Goal: Use online tool/utility: Utilize a website feature to perform a specific function

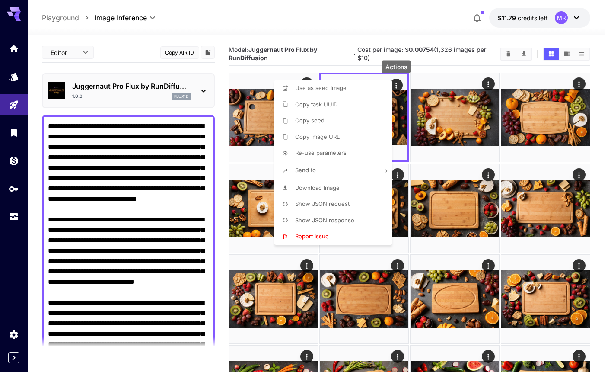
scroll to position [181, 0]
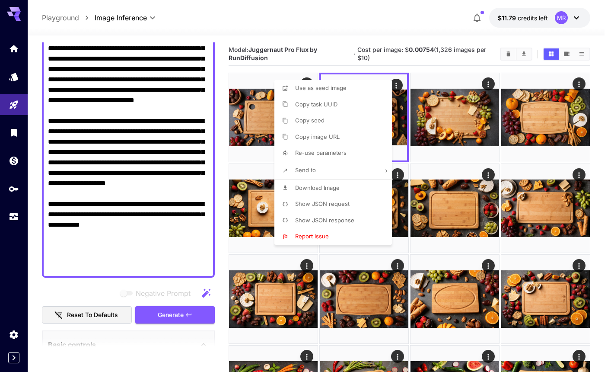
click at [600, 61] on div at bounding box center [305, 186] width 611 height 372
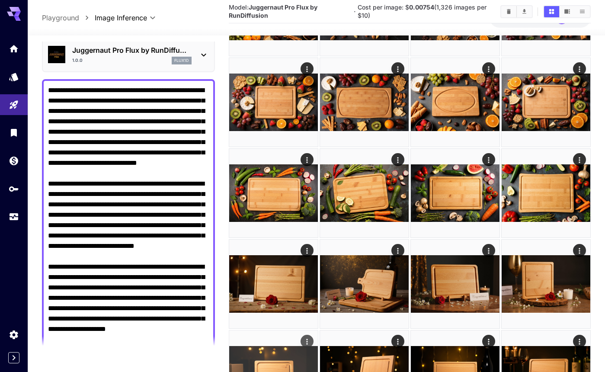
scroll to position [0, 0]
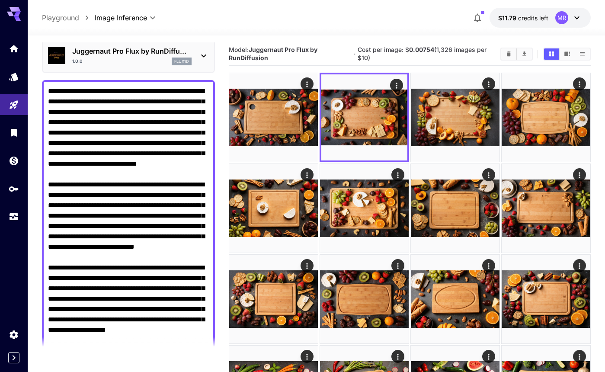
drag, startPoint x: 54, startPoint y: 92, endPoint x: 76, endPoint y: 93, distance: 22.1
click at [76, 93] on textarea "Negative Prompt" at bounding box center [128, 252] width 161 height 332
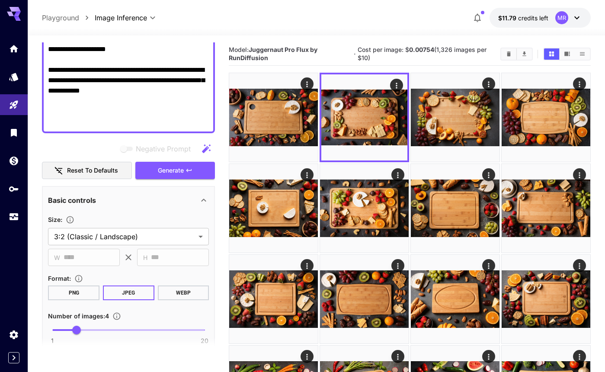
scroll to position [317, 0]
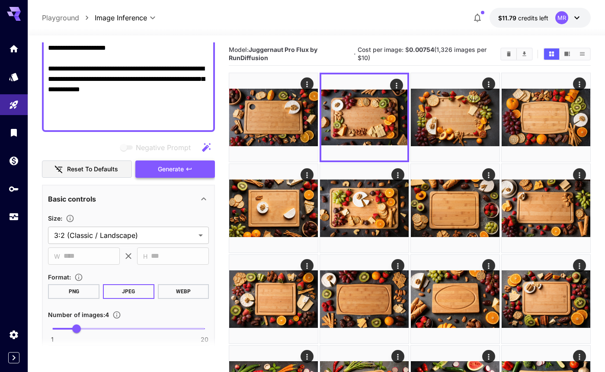
type textarea "**********"
click at [181, 167] on span "Generate" at bounding box center [171, 169] width 26 height 11
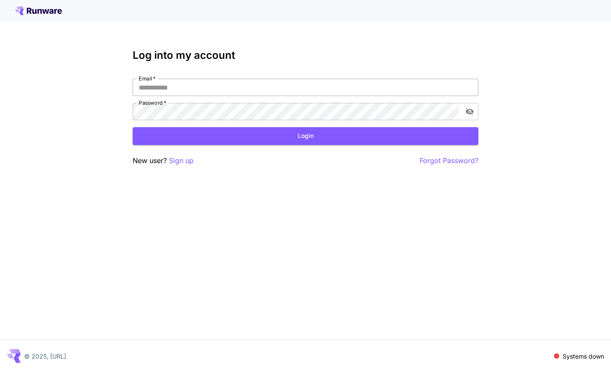
click at [187, 84] on input "Email   *" at bounding box center [306, 87] width 346 height 17
type input "**********"
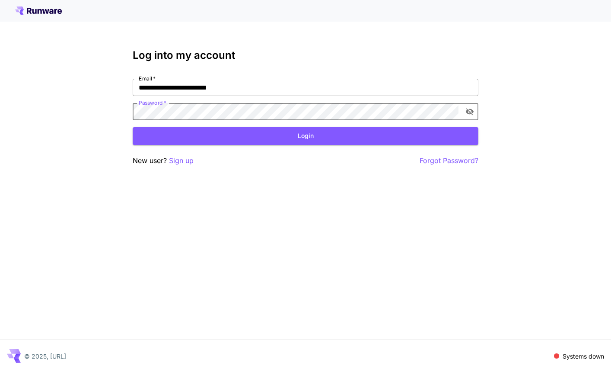
click button "Login" at bounding box center [306, 136] width 346 height 18
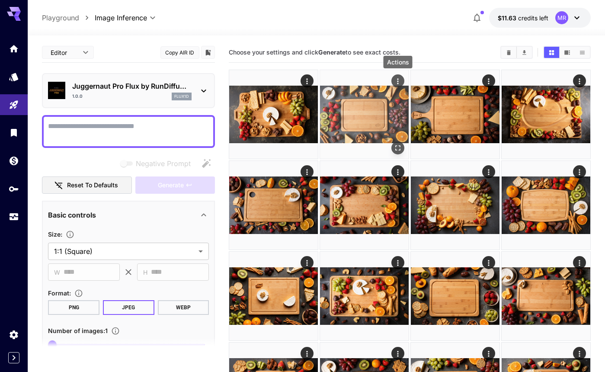
click at [395, 81] on icon "Actions" at bounding box center [397, 81] width 9 height 9
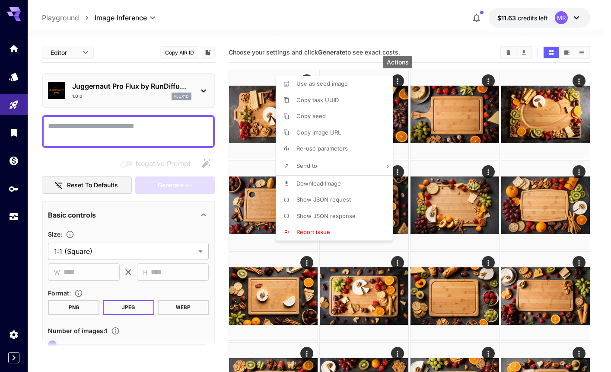
click at [346, 181] on li "Download Image" at bounding box center [337, 183] width 123 height 16
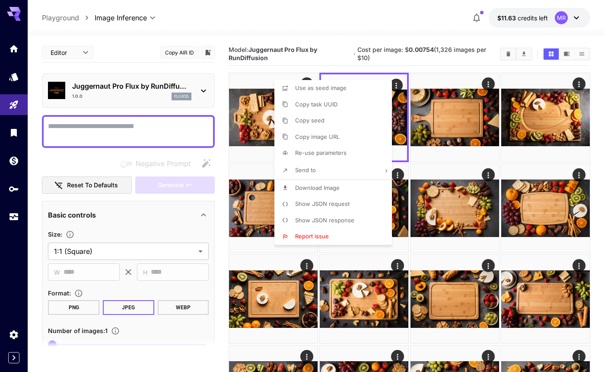
click at [95, 129] on div at bounding box center [305, 186] width 611 height 372
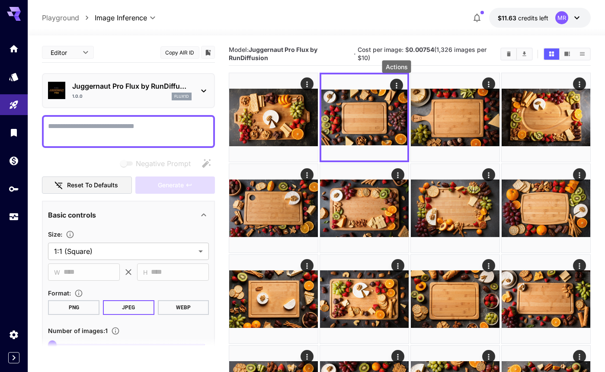
click at [92, 127] on textarea "Negative Prompt" at bounding box center [128, 131] width 161 height 21
paste textarea "**********"
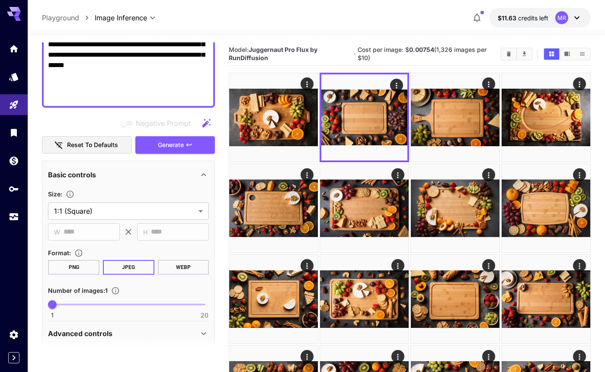
scroll to position [321, 0]
type textarea "**********"
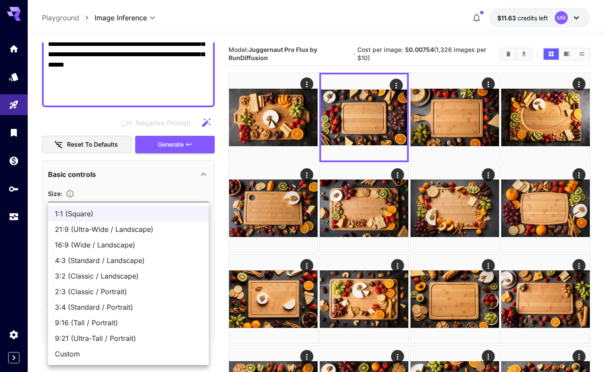
click at [103, 275] on span "3:2 (Classic / Landscape)" at bounding box center [128, 275] width 147 height 10
type input "**********"
type input "****"
type input "***"
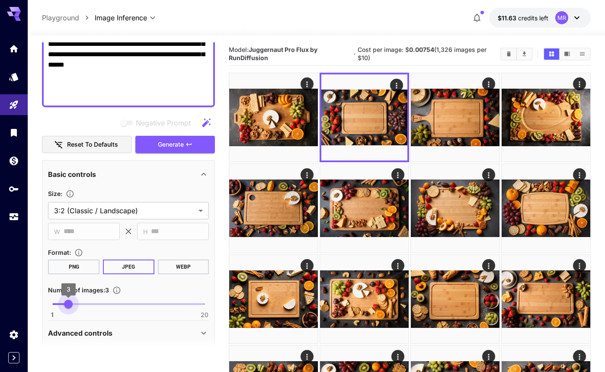
type input "*"
drag, startPoint x: 52, startPoint y: 302, endPoint x: 74, endPoint y: 304, distance: 22.1
click at [74, 304] on span "4" at bounding box center [76, 303] width 9 height 9
click at [188, 146] on icon "button" at bounding box center [188, 144] width 7 height 7
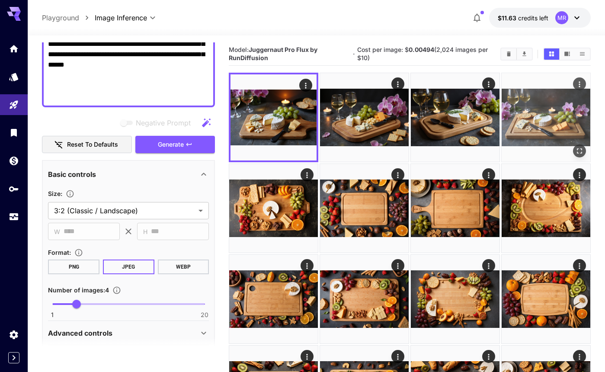
click at [521, 119] on img at bounding box center [545, 117] width 89 height 89
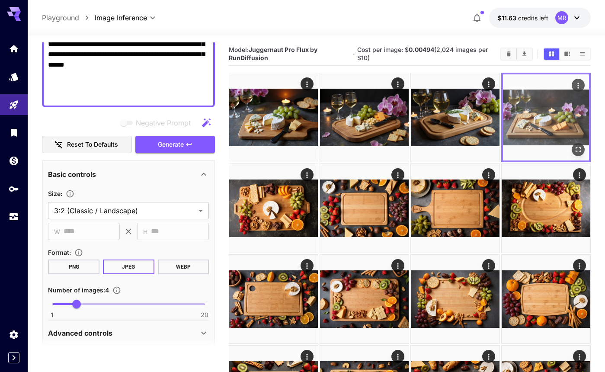
click at [524, 119] on img at bounding box center [546, 117] width 86 height 86
click at [575, 149] on icon "Open in fullscreen" at bounding box center [577, 149] width 9 height 9
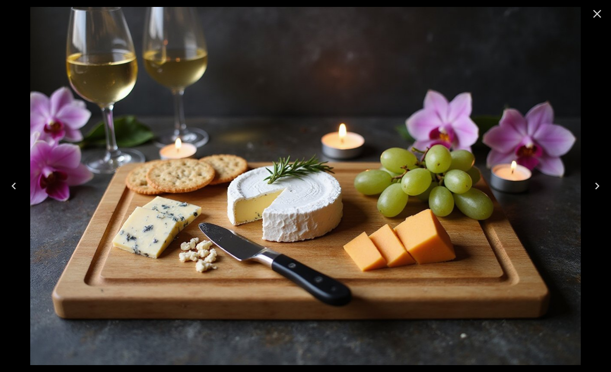
click at [16, 185] on icon "Previous" at bounding box center [14, 186] width 14 height 14
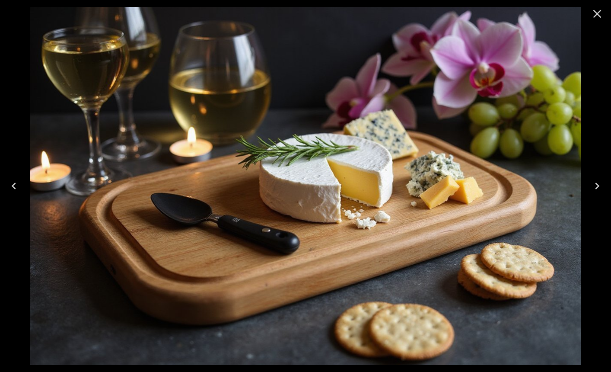
click at [16, 185] on icon "Previous" at bounding box center [14, 186] width 14 height 14
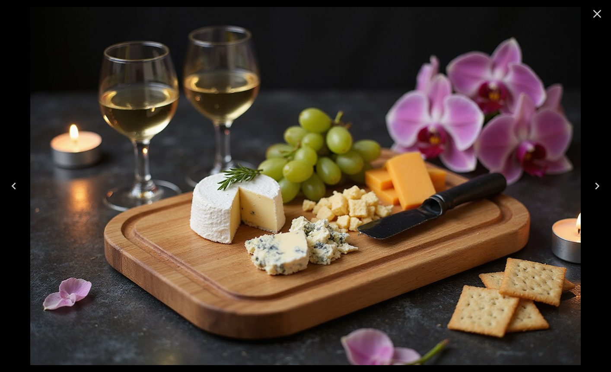
click at [16, 185] on icon "Previous" at bounding box center [14, 186] width 14 height 14
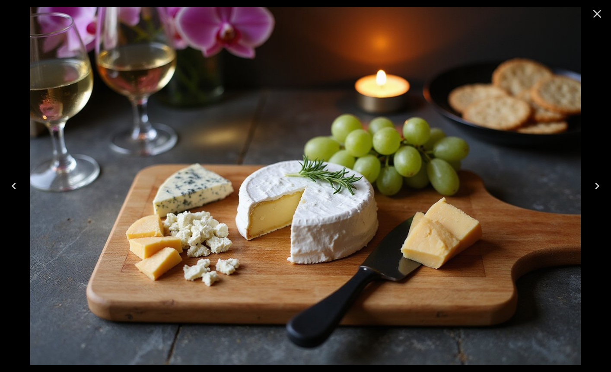
click at [595, 12] on icon "Close" at bounding box center [597, 14] width 8 height 8
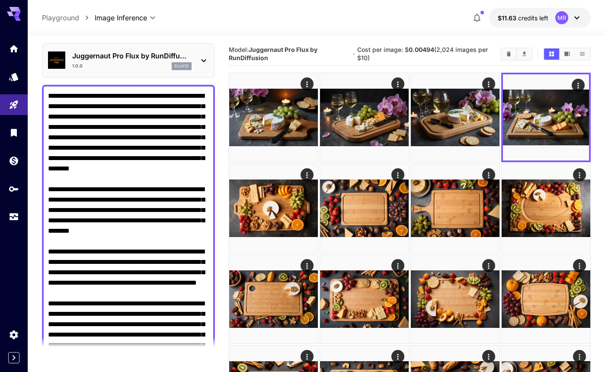
scroll to position [52, 0]
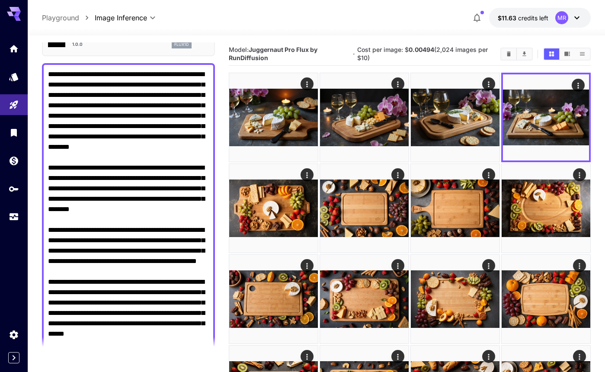
drag, startPoint x: 154, startPoint y: 85, endPoint x: 72, endPoint y: 97, distance: 83.5
click at [72, 97] on textarea "Negative Prompt" at bounding box center [128, 219] width 161 height 301
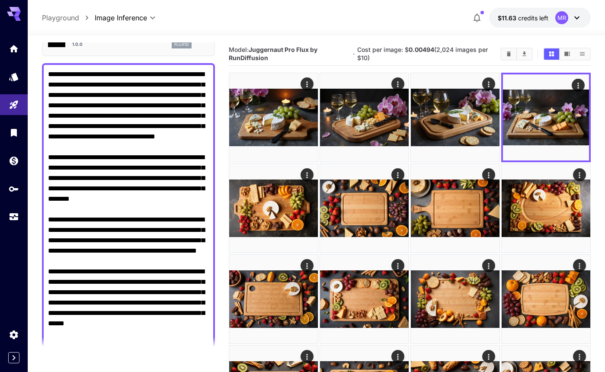
click at [105, 125] on textarea "Negative Prompt" at bounding box center [128, 214] width 161 height 290
drag, startPoint x: 181, startPoint y: 127, endPoint x: 136, endPoint y: 139, distance: 46.4
click at [136, 139] on textarea "Negative Prompt" at bounding box center [128, 214] width 161 height 290
click at [181, 126] on textarea "Negative Prompt" at bounding box center [128, 214] width 161 height 290
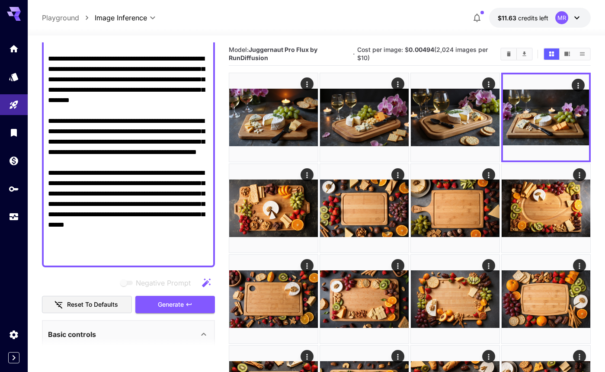
scroll to position [157, 0]
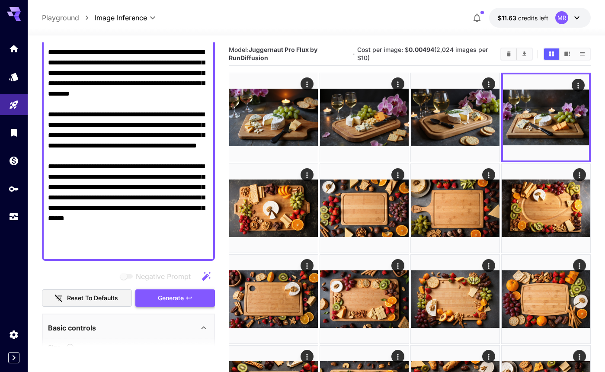
click at [159, 297] on span "Generate" at bounding box center [171, 298] width 26 height 11
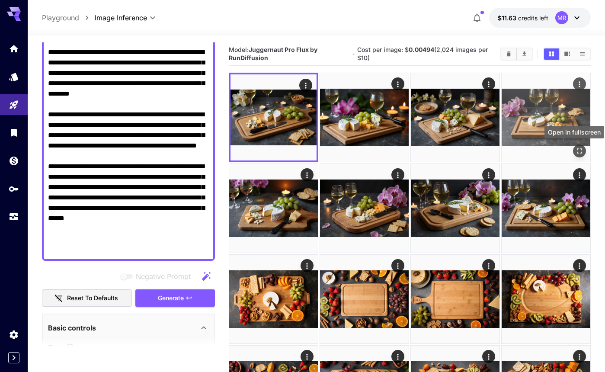
click at [578, 153] on icon "Open in fullscreen" at bounding box center [578, 150] width 5 height 5
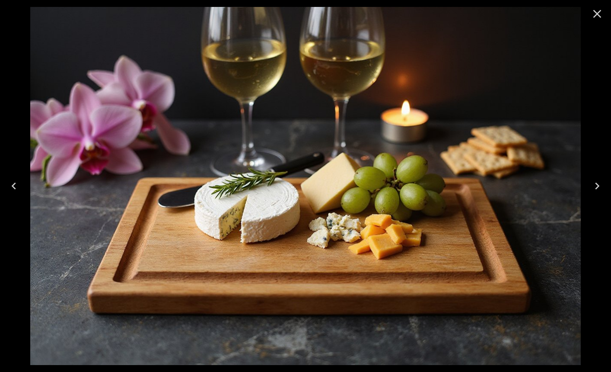
click at [17, 186] on icon "Previous" at bounding box center [14, 186] width 14 height 14
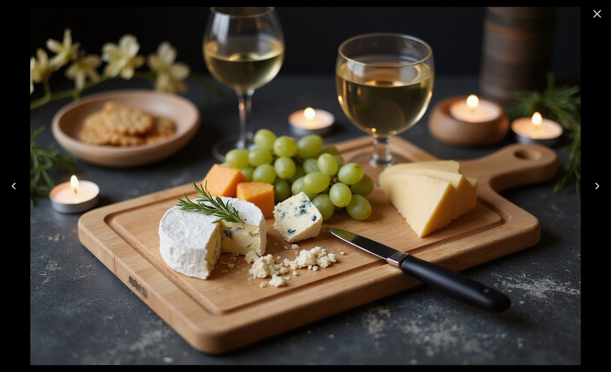
click at [17, 186] on icon "Previous" at bounding box center [14, 186] width 14 height 14
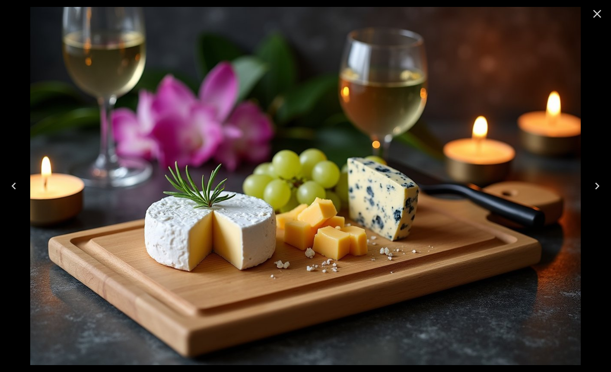
click at [17, 186] on icon "Previous" at bounding box center [14, 186] width 14 height 14
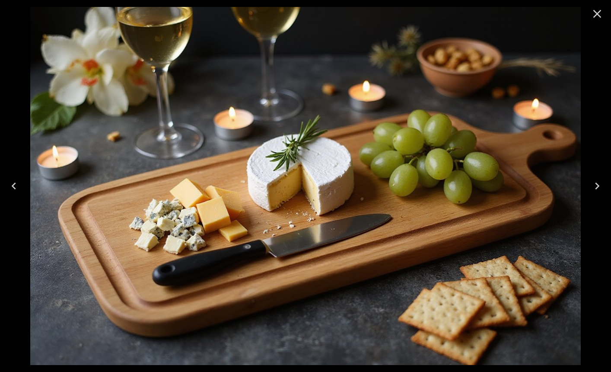
click at [600, 14] on icon "Close" at bounding box center [597, 14] width 14 height 14
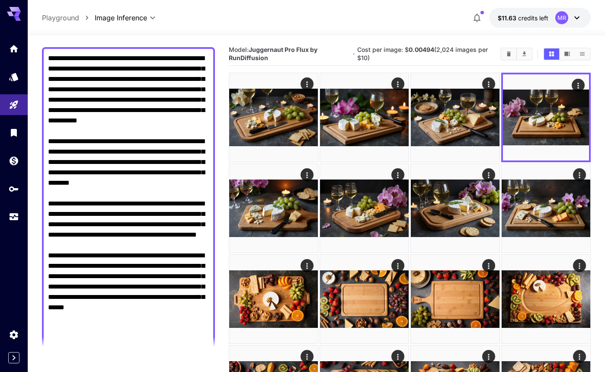
scroll to position [23, 0]
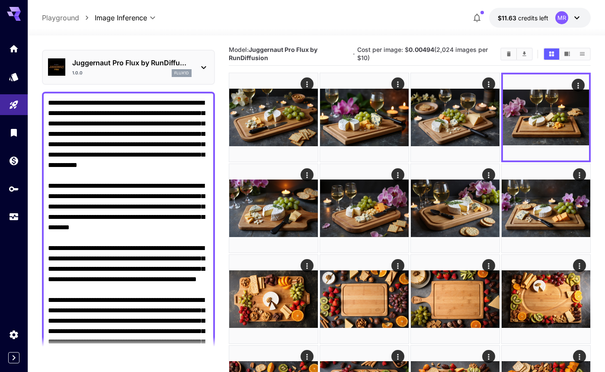
click at [94, 156] on textarea "Negative Prompt" at bounding box center [128, 243] width 161 height 290
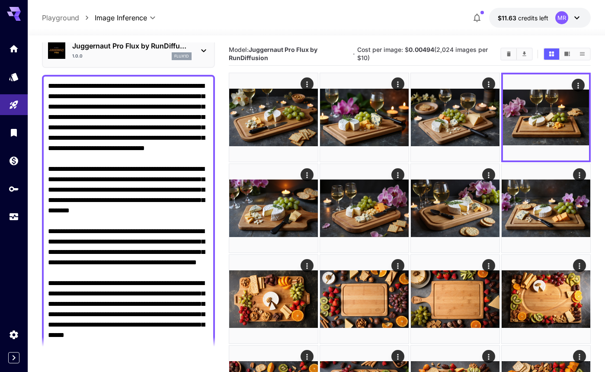
scroll to position [42, 0]
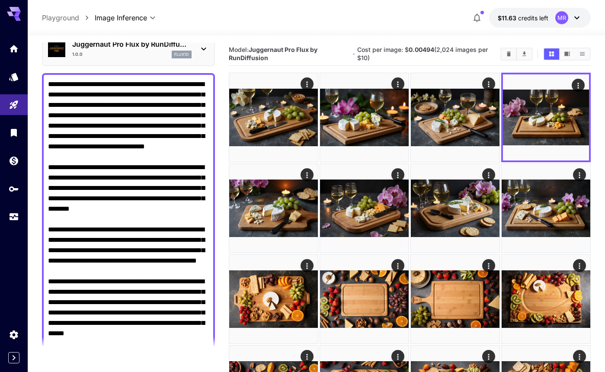
drag, startPoint x: 48, startPoint y: 146, endPoint x: 73, endPoint y: 146, distance: 24.6
click at [67, 146] on textarea "Negative Prompt" at bounding box center [128, 224] width 161 height 290
drag, startPoint x: 73, startPoint y: 146, endPoint x: 82, endPoint y: 147, distance: 9.2
click at [82, 147] on textarea "Negative Prompt" at bounding box center [128, 224] width 161 height 290
drag, startPoint x: 48, startPoint y: 147, endPoint x: 70, endPoint y: 146, distance: 22.9
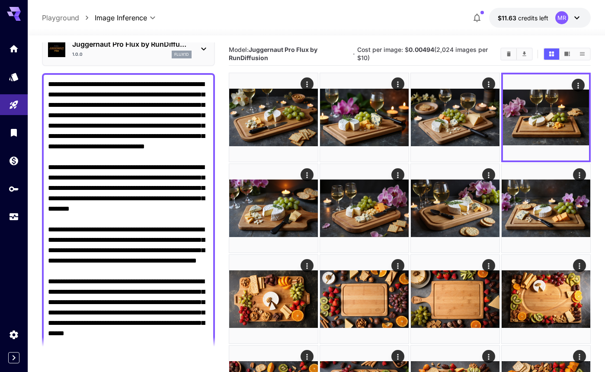
click at [70, 146] on div at bounding box center [128, 224] width 173 height 302
drag, startPoint x: 84, startPoint y: 147, endPoint x: 47, endPoint y: 147, distance: 37.2
click at [47, 147] on div at bounding box center [128, 224] width 173 height 302
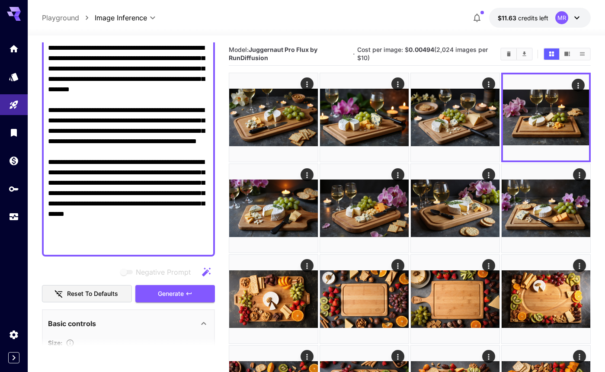
scroll to position [178, 0]
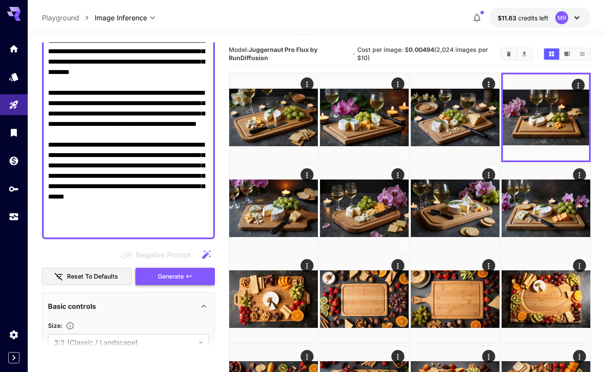
click at [162, 277] on span "Generate" at bounding box center [171, 276] width 26 height 11
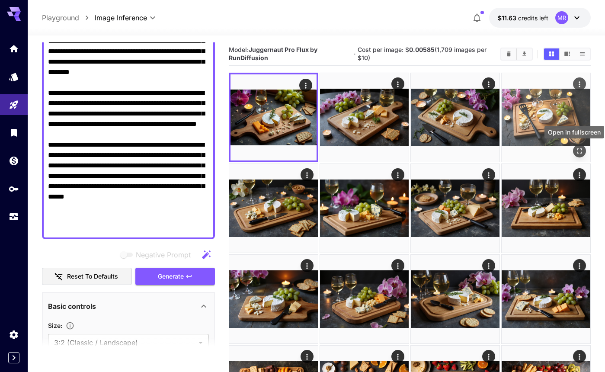
click at [576, 152] on icon "Open in fullscreen" at bounding box center [578, 150] width 5 height 5
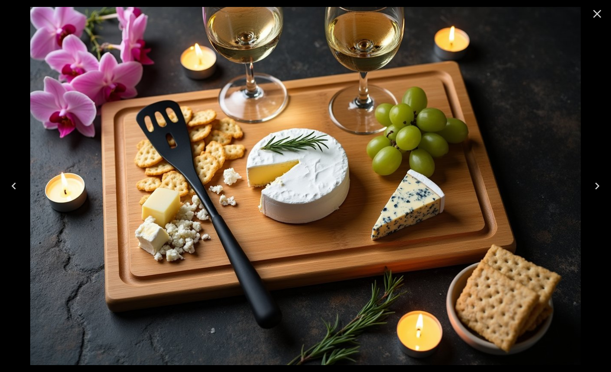
click at [595, 12] on icon "Close" at bounding box center [597, 14] width 8 height 8
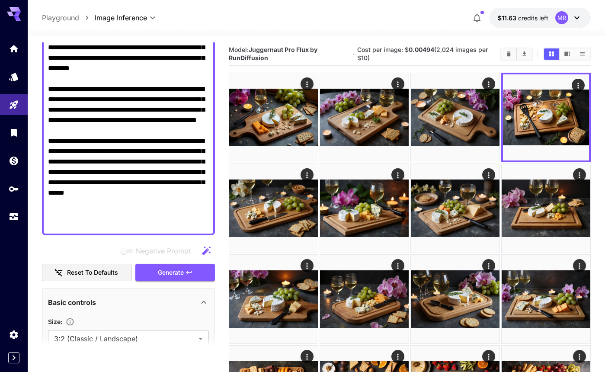
scroll to position [184, 0]
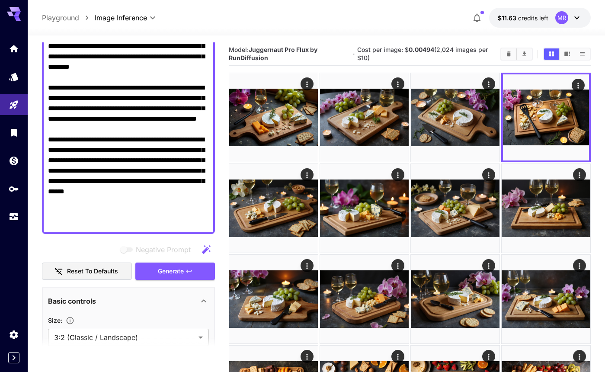
click at [73, 191] on textarea "Negative Prompt" at bounding box center [128, 82] width 161 height 290
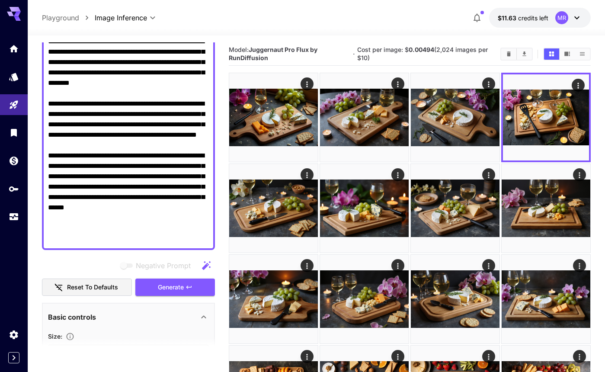
scroll to position [167, 0]
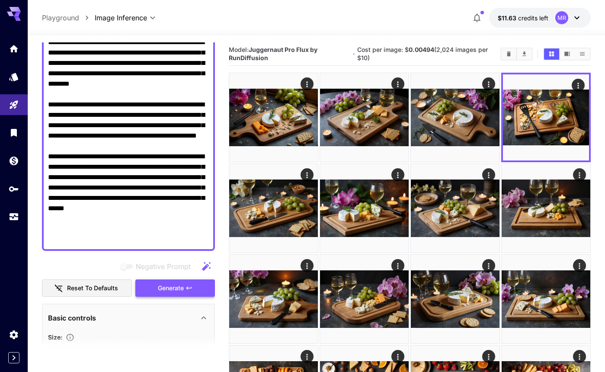
click at [170, 287] on span "Generate" at bounding box center [171, 288] width 26 height 11
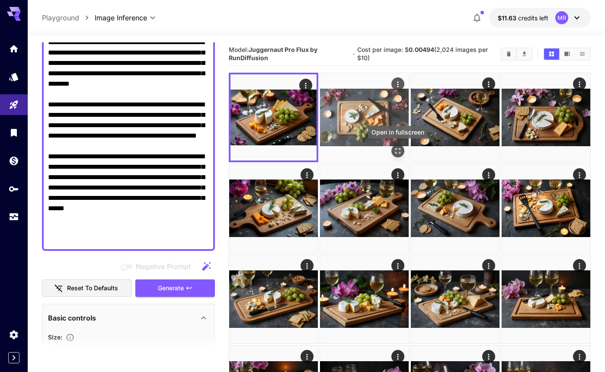
click at [396, 149] on icon "Open in fullscreen" at bounding box center [397, 150] width 5 height 5
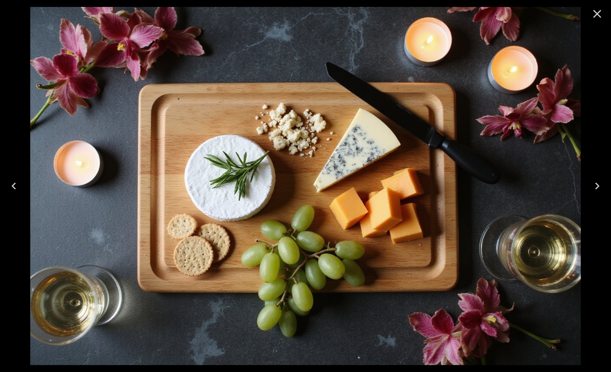
click at [598, 14] on icon "Close" at bounding box center [597, 14] width 14 height 14
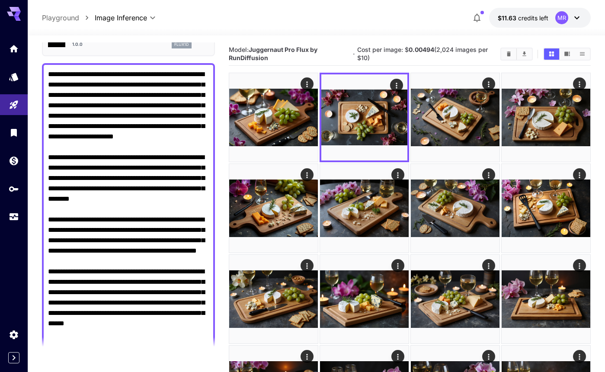
scroll to position [52, 0]
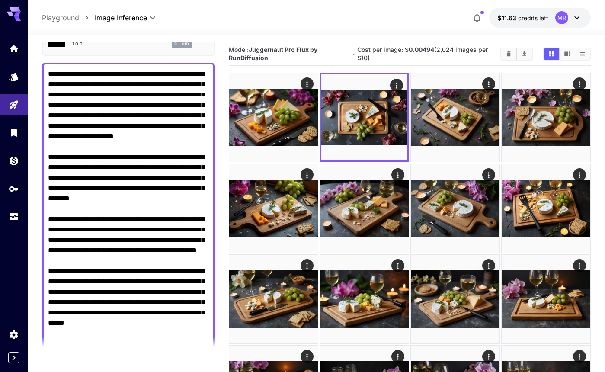
click at [49, 106] on textarea "Negative Prompt" at bounding box center [128, 214] width 161 height 290
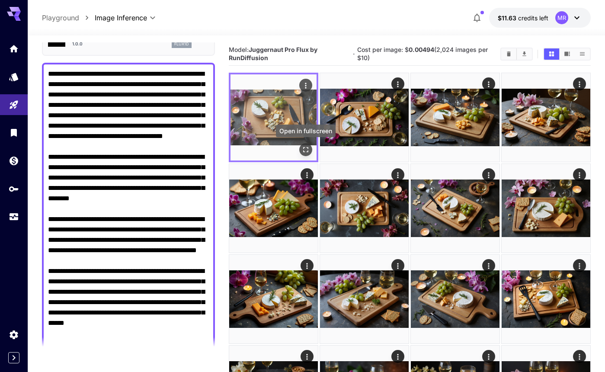
click at [306, 150] on icon "Open in fullscreen" at bounding box center [305, 149] width 9 height 9
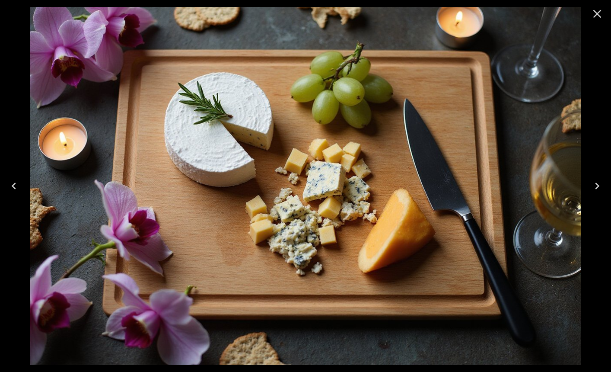
click at [597, 185] on icon "Next" at bounding box center [597, 186] width 14 height 14
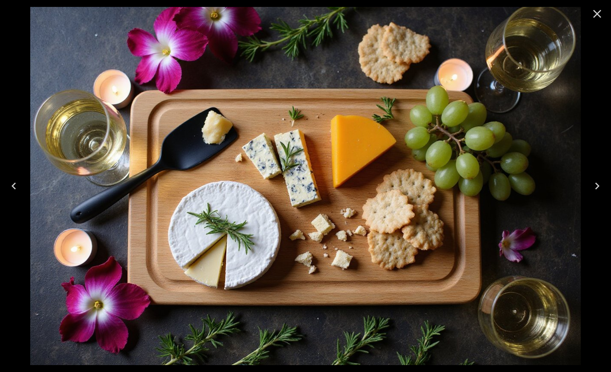
click at [597, 186] on icon "Next" at bounding box center [597, 186] width 14 height 14
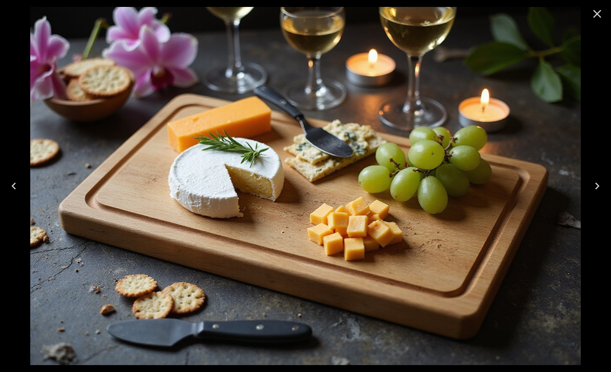
click at [597, 186] on icon "Next" at bounding box center [597, 186] width 14 height 14
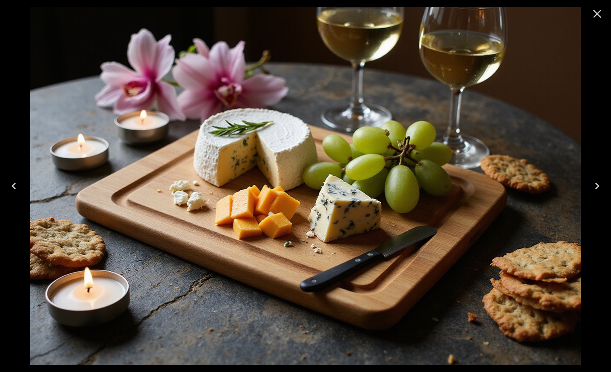
click at [597, 186] on icon "Next" at bounding box center [597, 186] width 14 height 14
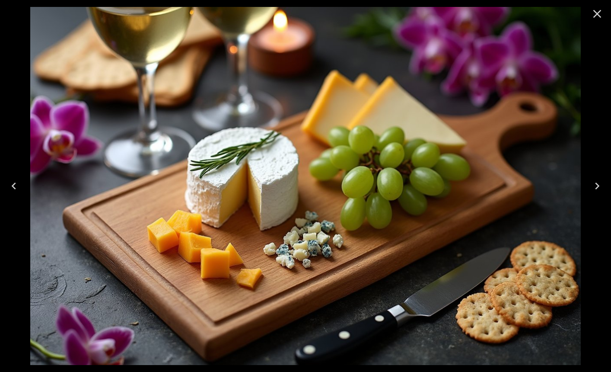
click at [596, 13] on icon "Close" at bounding box center [597, 14] width 8 height 8
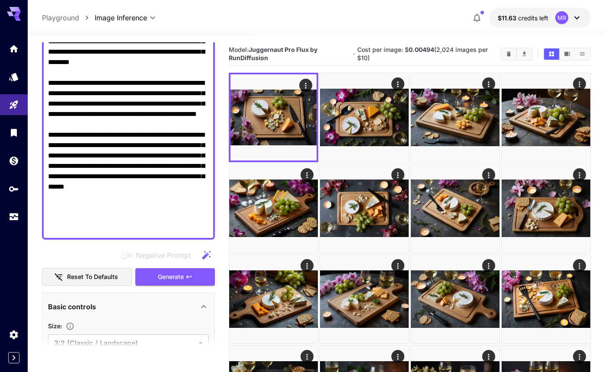
scroll to position [190, 0]
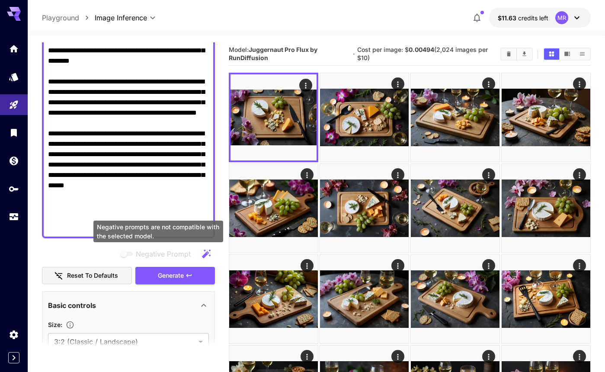
click at [130, 254] on span "Negative prompts are not compatible with the selected model." at bounding box center [126, 253] width 11 height 4
click at [130, 253] on span "Negative prompts are not compatible with the selected model." at bounding box center [126, 253] width 11 height 4
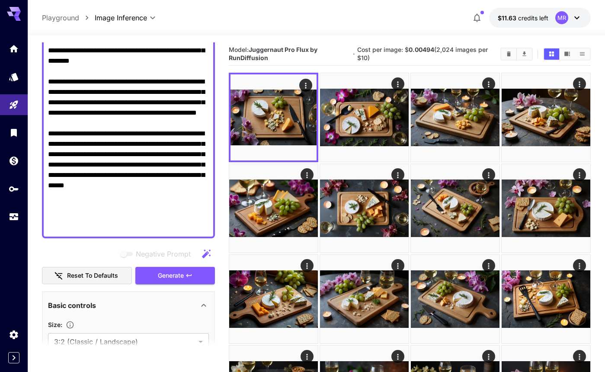
click at [205, 253] on icon "button" at bounding box center [206, 253] width 9 height 9
click at [205, 252] on icon "button" at bounding box center [206, 253] width 9 height 9
click at [176, 274] on span "Generate" at bounding box center [171, 275] width 26 height 11
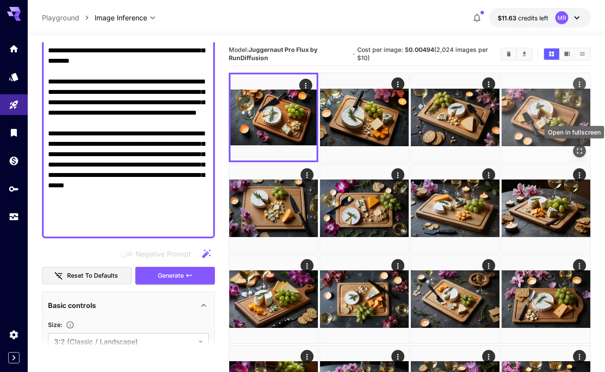
click at [576, 153] on icon "Open in fullscreen" at bounding box center [579, 150] width 9 height 9
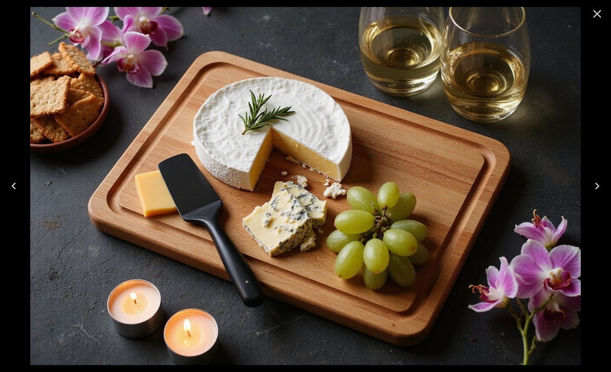
click at [601, 11] on icon "Close" at bounding box center [597, 14] width 14 height 14
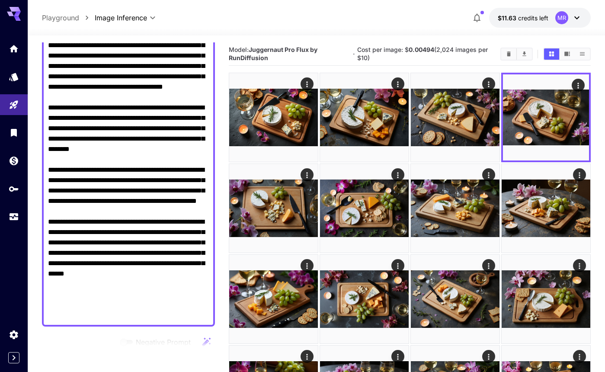
scroll to position [100, 0]
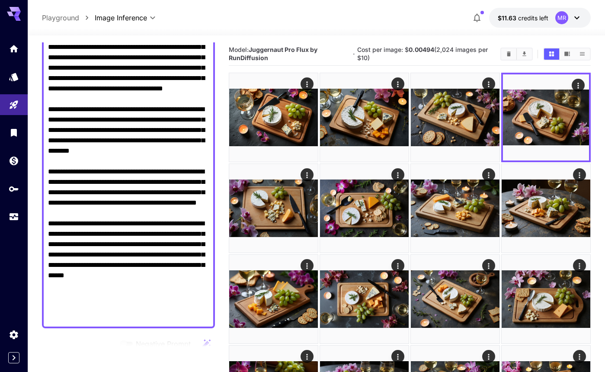
drag, startPoint x: 193, startPoint y: 159, endPoint x: 195, endPoint y: 172, distance: 13.6
click at [195, 171] on textarea "Negative Prompt" at bounding box center [128, 171] width 161 height 301
click at [199, 174] on textarea "Negative Prompt" at bounding box center [128, 171] width 161 height 301
drag, startPoint x: 193, startPoint y: 159, endPoint x: 197, endPoint y: 176, distance: 17.6
click at [197, 176] on textarea "Negative Prompt" at bounding box center [128, 171] width 161 height 301
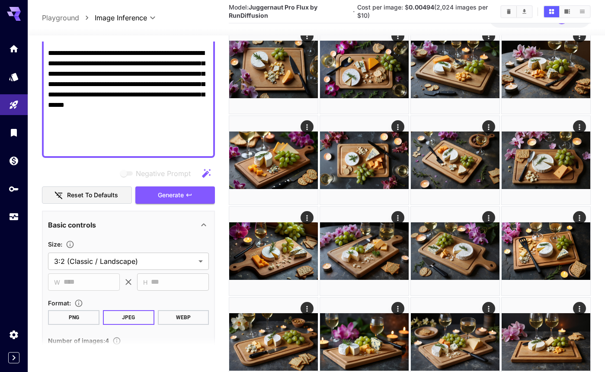
scroll to position [260, 0]
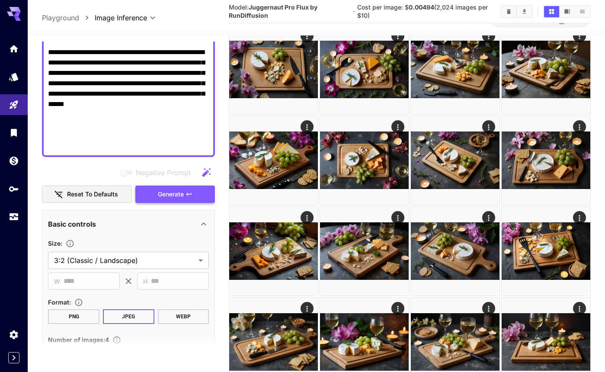
type textarea "**********"
click at [179, 199] on button "Generate" at bounding box center [175, 194] width 80 height 18
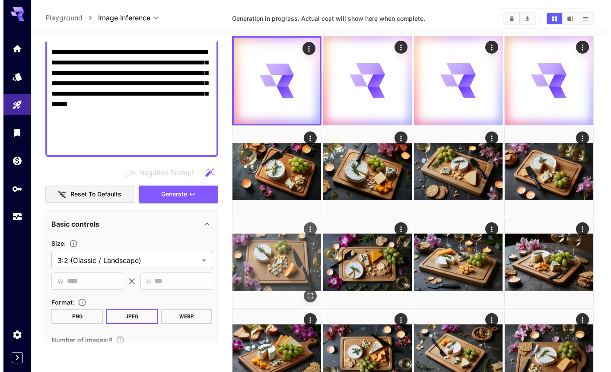
scroll to position [0, 0]
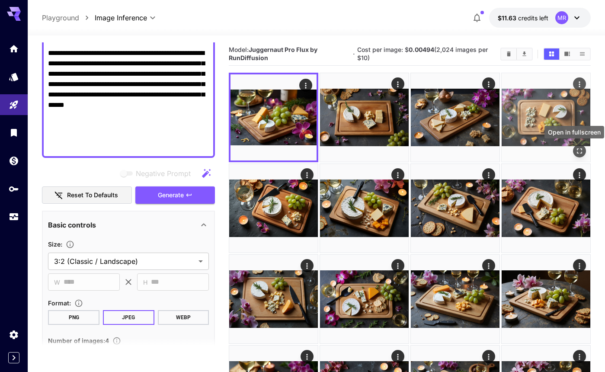
click at [578, 148] on icon "Open in fullscreen" at bounding box center [579, 150] width 9 height 9
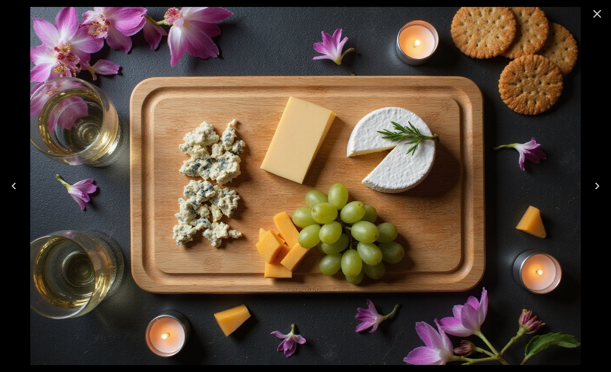
scroll to position [260, 0]
click at [593, 13] on icon "Close" at bounding box center [597, 14] width 14 height 14
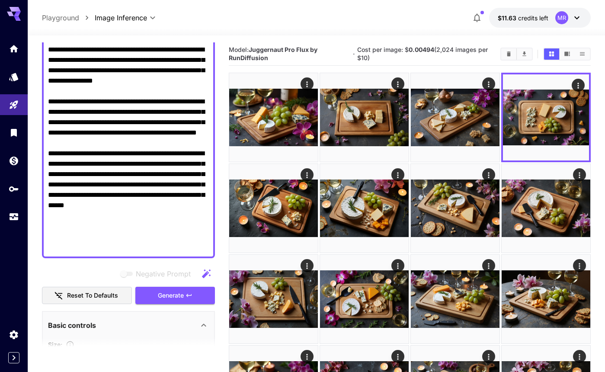
scroll to position [156, 0]
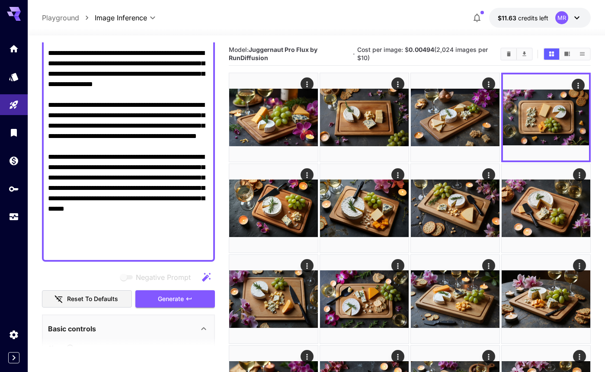
click at [169, 146] on textarea "Negative Prompt" at bounding box center [128, 110] width 161 height 290
paste textarea "**********"
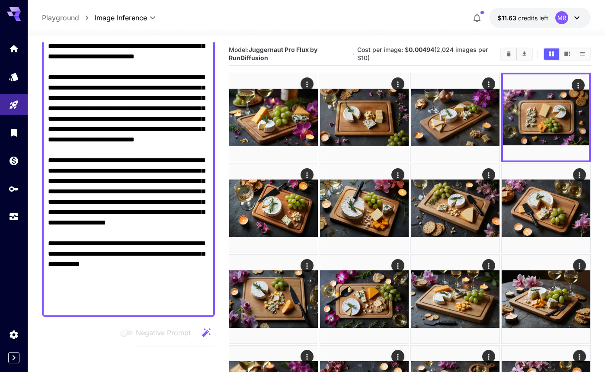
scroll to position [250, 0]
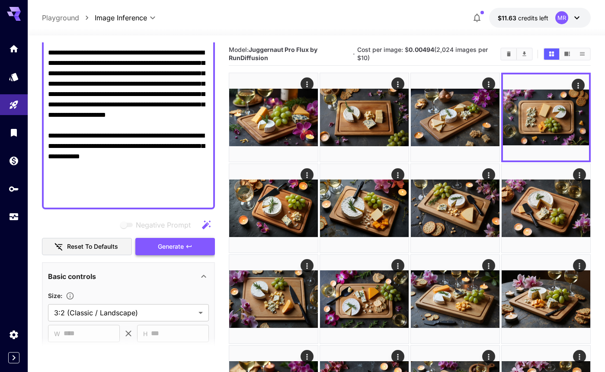
type textarea "**********"
click at [150, 247] on button "Generate" at bounding box center [175, 247] width 80 height 18
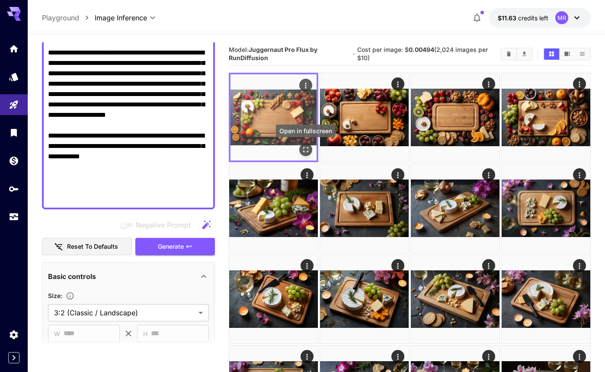
click at [304, 150] on icon "Open in fullscreen" at bounding box center [305, 149] width 9 height 9
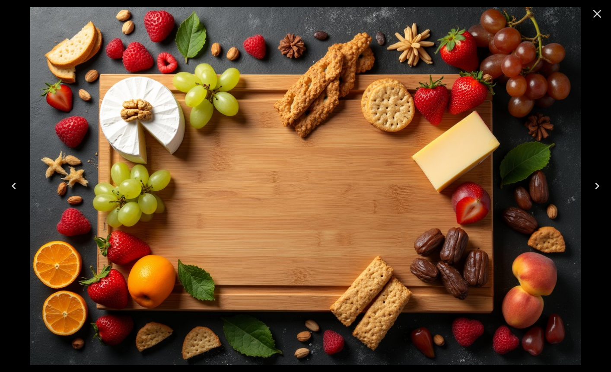
click at [594, 186] on icon "Next" at bounding box center [597, 186] width 14 height 14
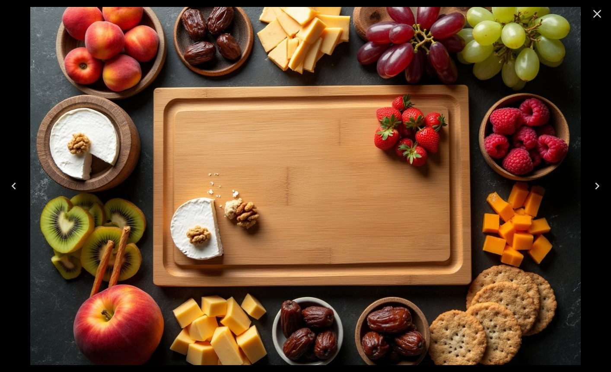
click at [594, 186] on icon "Next" at bounding box center [597, 186] width 14 height 14
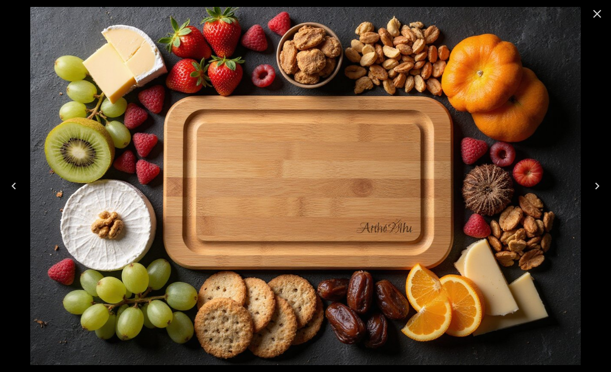
click at [594, 186] on icon "Next" at bounding box center [597, 186] width 14 height 14
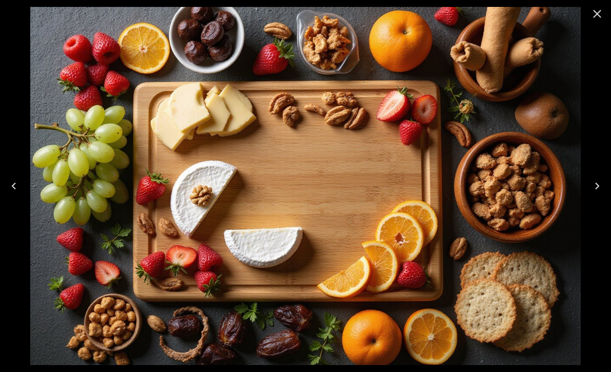
click at [597, 12] on icon "Close" at bounding box center [597, 14] width 14 height 14
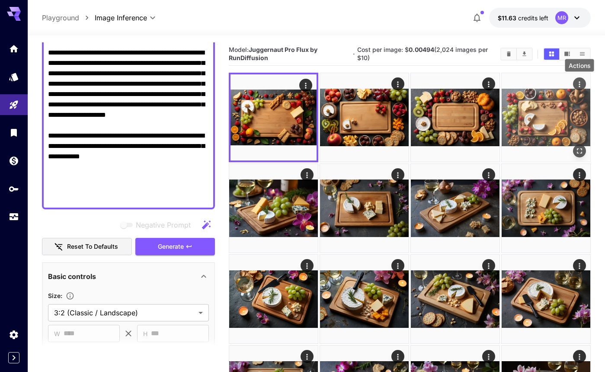
click at [578, 85] on icon "Actions" at bounding box center [578, 84] width 1 height 6
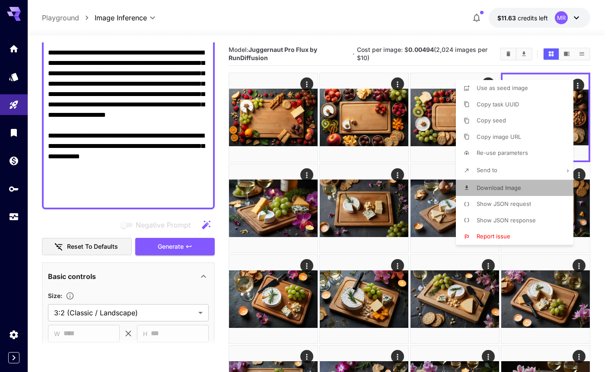
click at [503, 184] on p "Download Image" at bounding box center [499, 188] width 45 height 9
click at [332, 44] on div at bounding box center [305, 186] width 611 height 372
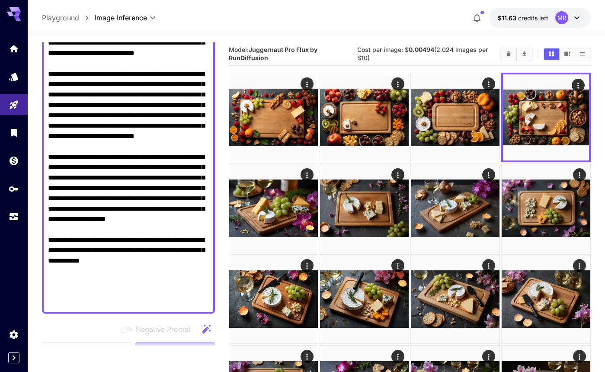
scroll to position [143, 0]
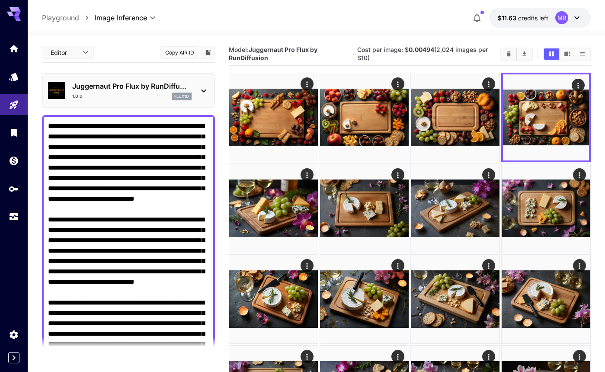
scroll to position [143, 0]
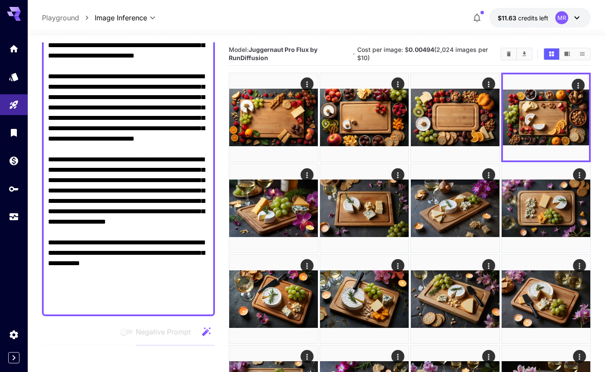
click at [128, 120] on textarea "Negative Prompt" at bounding box center [128, 144] width 161 height 332
click at [124, 130] on textarea "Negative Prompt" at bounding box center [128, 144] width 161 height 332
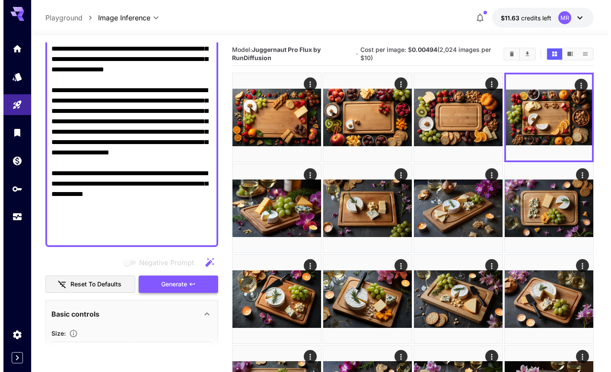
scroll to position [214, 0]
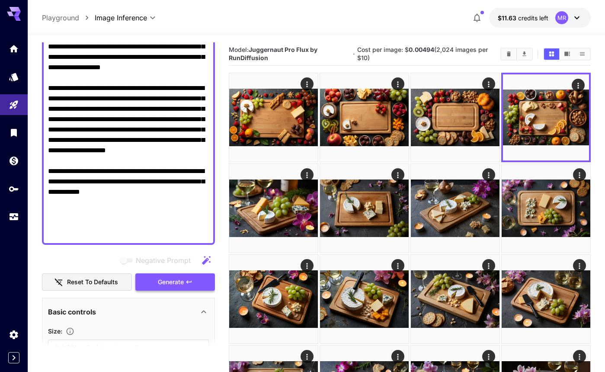
type textarea "**********"
click at [165, 287] on button "Generate" at bounding box center [175, 282] width 80 height 18
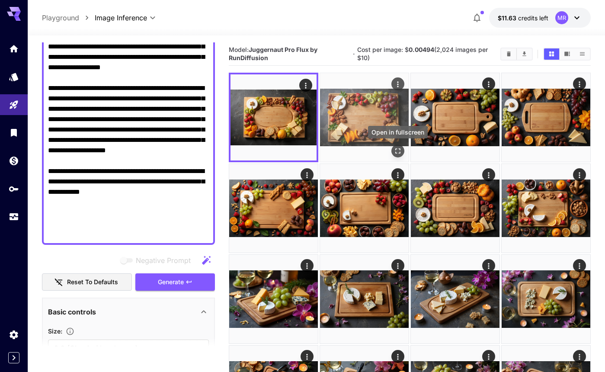
click at [395, 150] on icon "Open in fullscreen" at bounding box center [397, 150] width 9 height 9
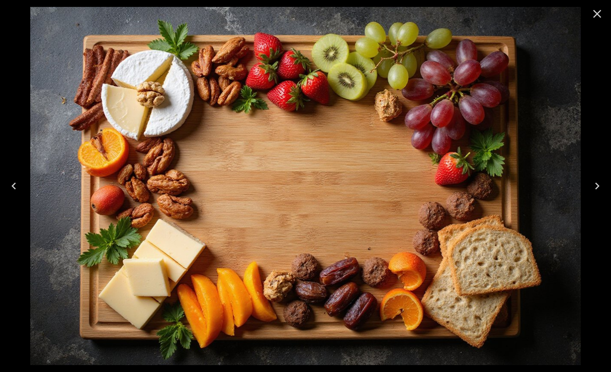
click at [599, 14] on icon "Close" at bounding box center [597, 14] width 14 height 14
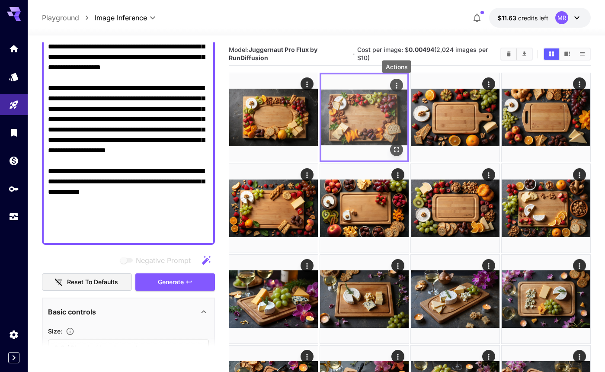
click at [395, 86] on icon "Actions" at bounding box center [396, 85] width 9 height 9
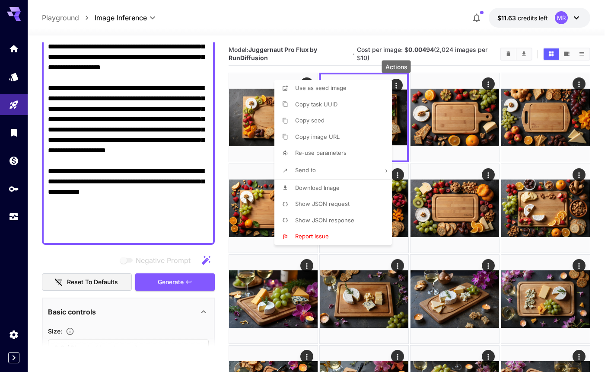
click at [340, 91] on span "Use as seed image" at bounding box center [320, 87] width 51 height 7
type input "**********"
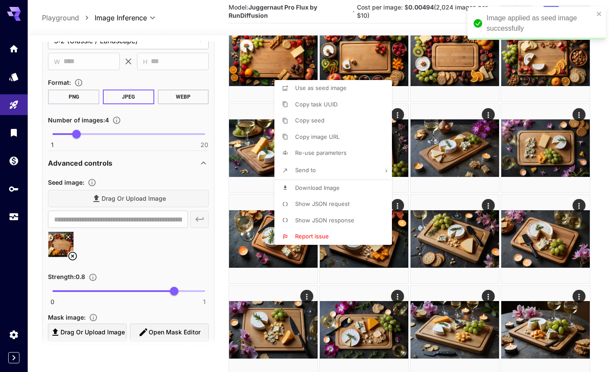
scroll to position [523, 0]
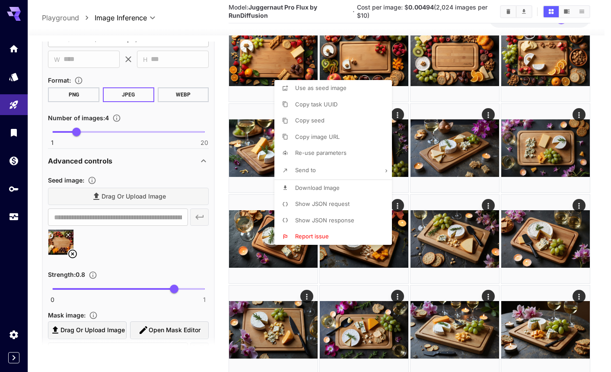
click at [217, 124] on div at bounding box center [305, 186] width 611 height 372
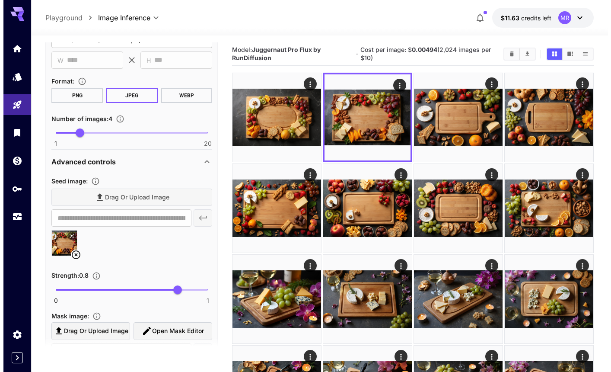
scroll to position [339, 0]
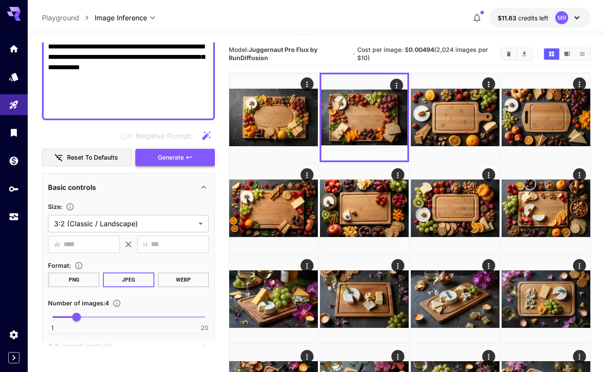
click at [160, 153] on span "Generate" at bounding box center [171, 157] width 26 height 11
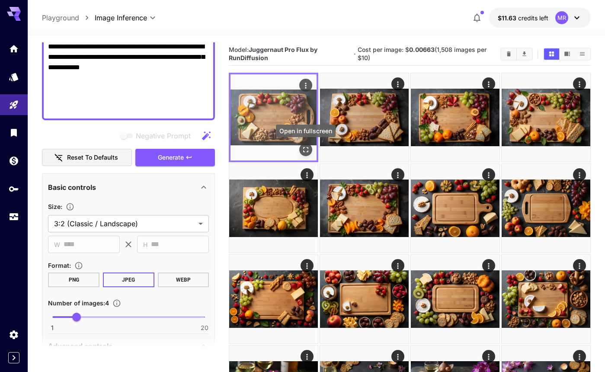
click at [307, 146] on icon "Open in fullscreen" at bounding box center [305, 149] width 9 height 9
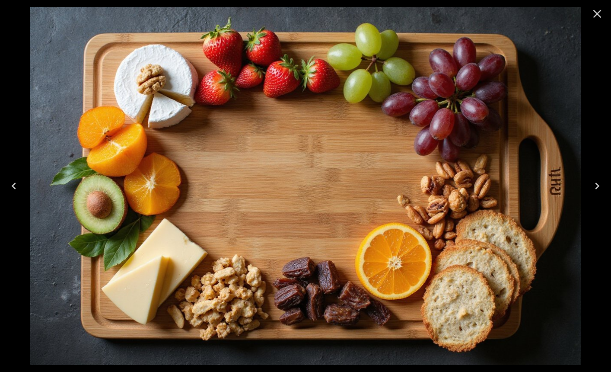
click at [598, 185] on icon "Next" at bounding box center [597, 185] width 4 height 7
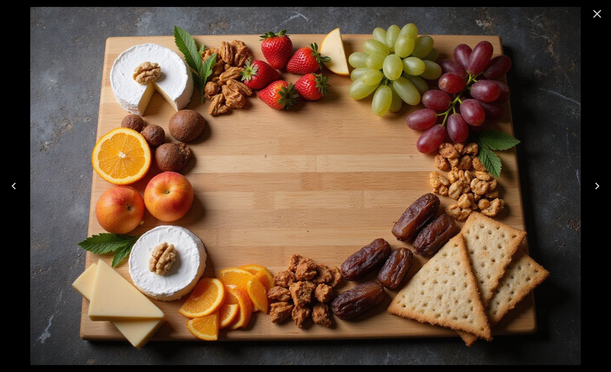
click at [598, 185] on icon "Next" at bounding box center [597, 185] width 4 height 7
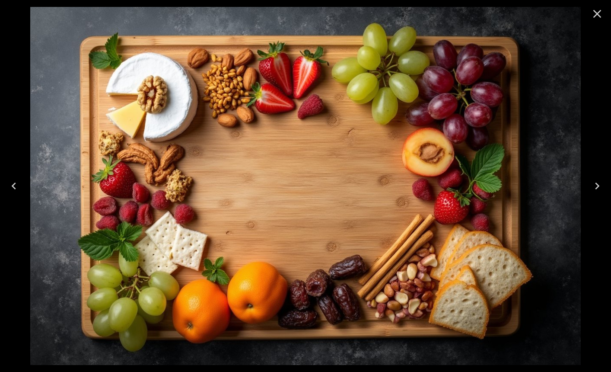
click at [595, 13] on icon "Close" at bounding box center [597, 14] width 8 height 8
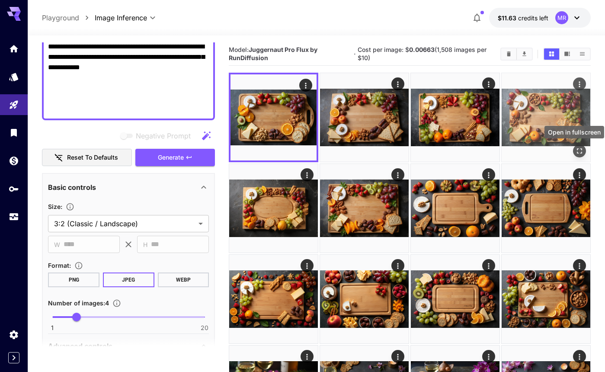
click at [579, 151] on icon "Open in fullscreen" at bounding box center [579, 150] width 9 height 9
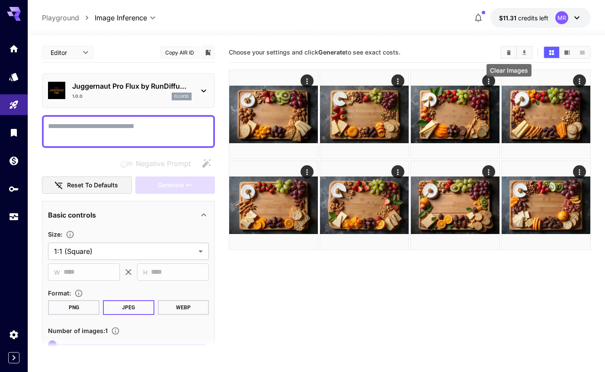
click at [506, 53] on icon "Clear Images" at bounding box center [508, 52] width 6 height 6
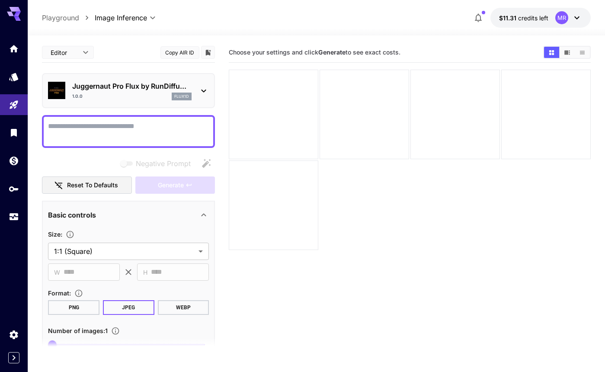
click at [103, 127] on textarea "Negative Prompt" at bounding box center [128, 131] width 161 height 21
paste textarea "**********"
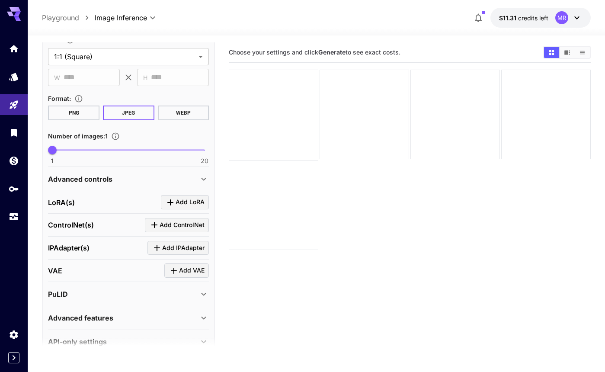
scroll to position [575, 0]
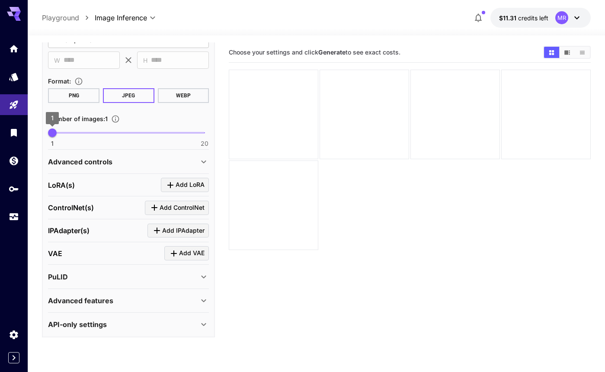
type textarea "**********"
type input "*"
drag, startPoint x: 54, startPoint y: 131, endPoint x: 73, endPoint y: 132, distance: 19.1
click at [73, 132] on span "4" at bounding box center [76, 132] width 9 height 9
click at [169, 186] on icon "Click to add LoRA" at bounding box center [170, 185] width 10 height 10
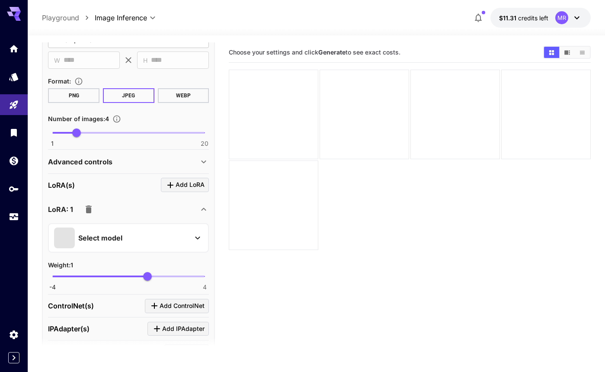
click at [169, 236] on div "Select model" at bounding box center [121, 237] width 135 height 21
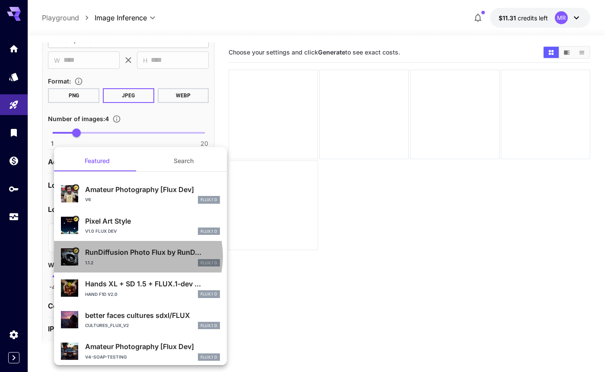
click at [137, 256] on p "RunDiffusion Photo Flux by RunD..." at bounding box center [152, 252] width 135 height 10
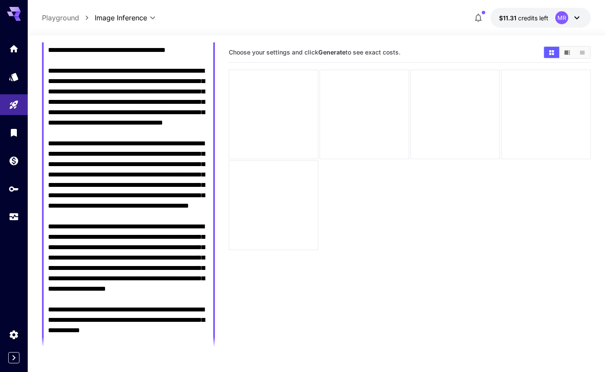
scroll to position [417, 0]
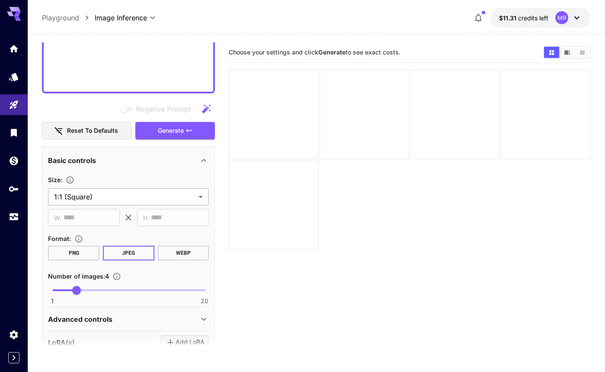
click at [121, 198] on body "**********" at bounding box center [302, 220] width 605 height 440
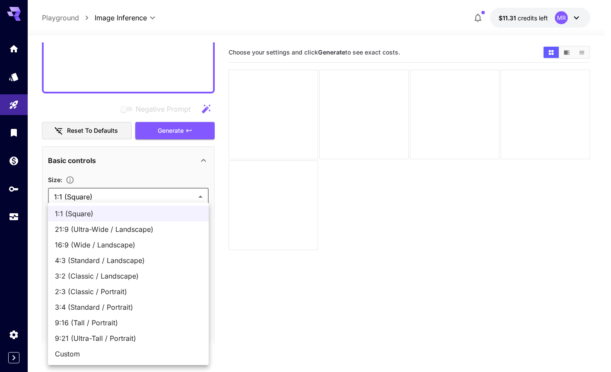
click at [112, 275] on span "3:2 (Classic / Landscape)" at bounding box center [128, 275] width 147 height 10
type input "**********"
type input "****"
type input "***"
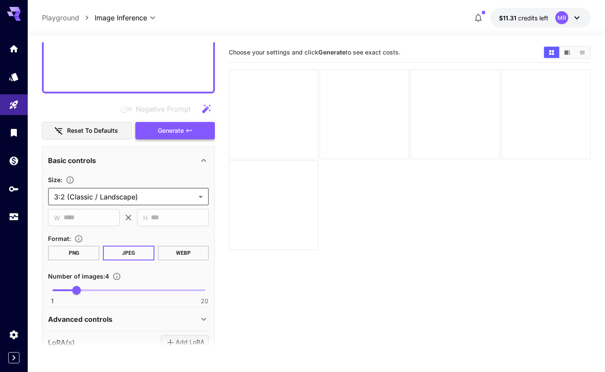
click at [168, 130] on span "Generate" at bounding box center [171, 130] width 26 height 11
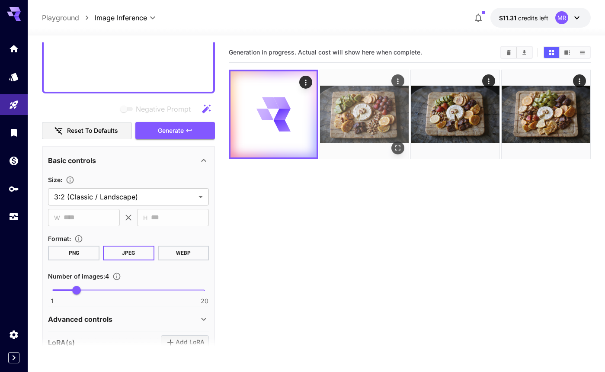
click at [350, 132] on img at bounding box center [364, 114] width 89 height 89
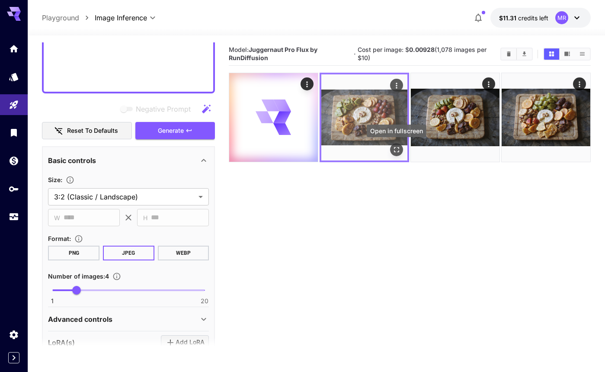
click at [394, 151] on icon "Open in fullscreen" at bounding box center [396, 149] width 5 height 5
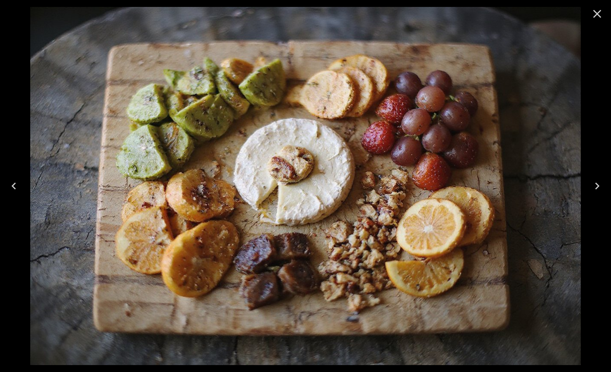
click at [595, 186] on icon "Next" at bounding box center [597, 186] width 14 height 14
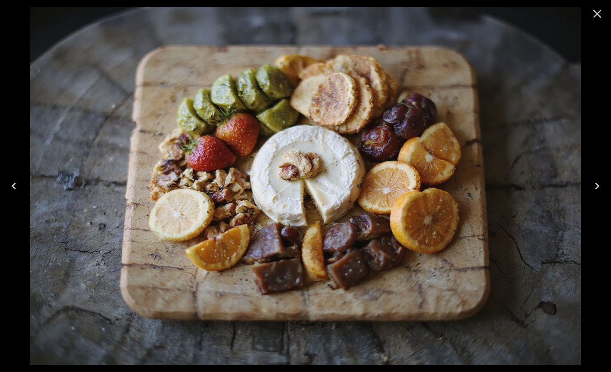
click at [595, 186] on icon "Next" at bounding box center [597, 186] width 14 height 14
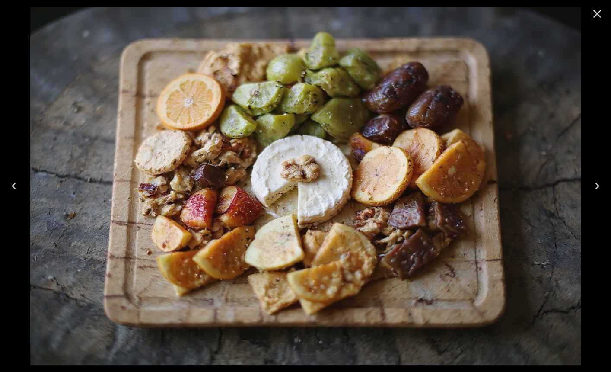
click at [595, 11] on icon "Close" at bounding box center [597, 14] width 14 height 14
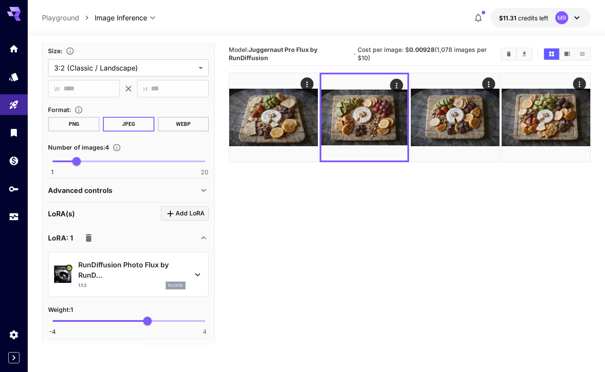
scroll to position [562, 0]
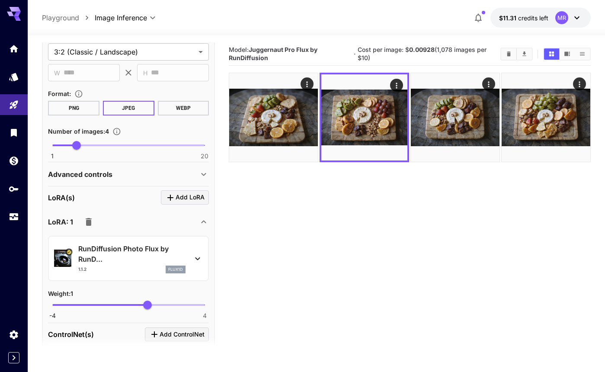
click at [195, 258] on icon at bounding box center [197, 258] width 5 height 3
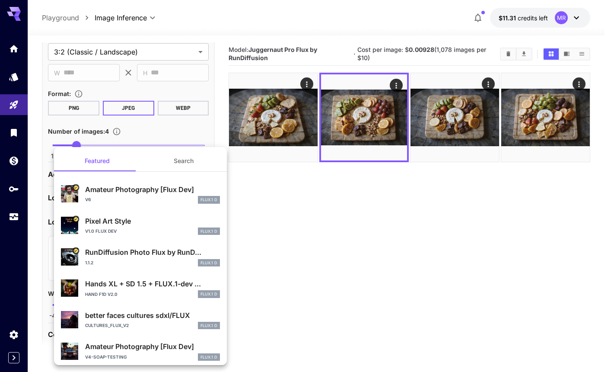
click at [195, 258] on div "RunDiffusion Photo Flux by RunD... 1.1.2 FLUX.1 D" at bounding box center [152, 256] width 135 height 19
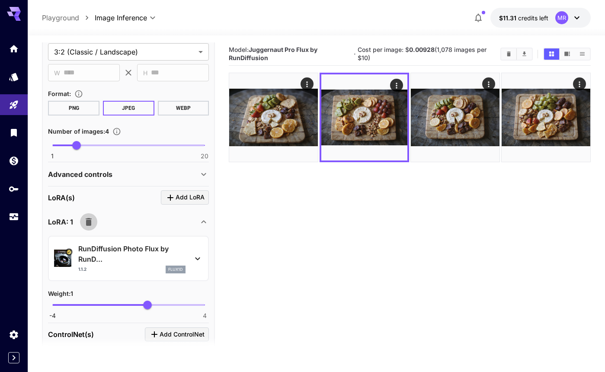
click at [87, 223] on icon "button" at bounding box center [89, 222] width 6 height 8
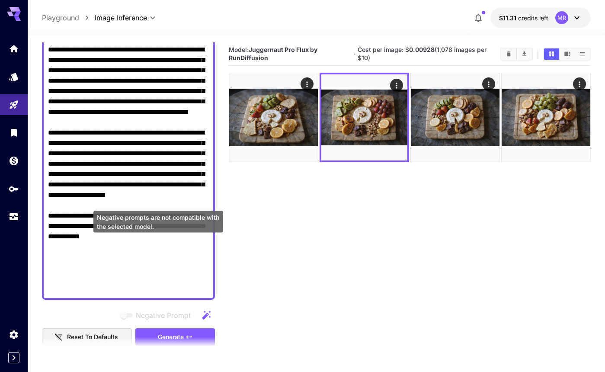
scroll to position [209, 0]
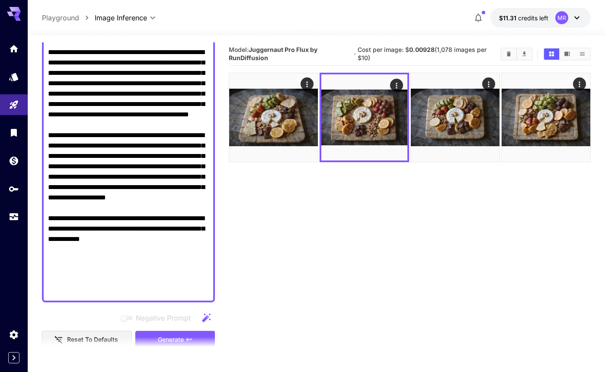
click at [143, 239] on textarea "Negative Prompt" at bounding box center [128, 104] width 161 height 384
click at [287, 224] on section "Model: Juggernaut Pro Flux by RunDiffusion · Cost per image: $ 0.00928 (1,078 i…" at bounding box center [409, 228] width 361 height 372
click at [510, 59] on button "Clear Images" at bounding box center [508, 53] width 15 height 11
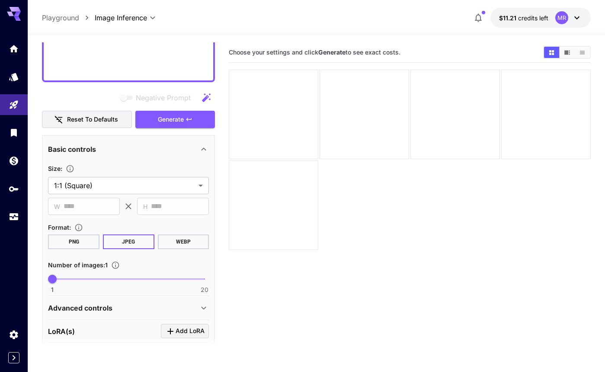
scroll to position [452, 0]
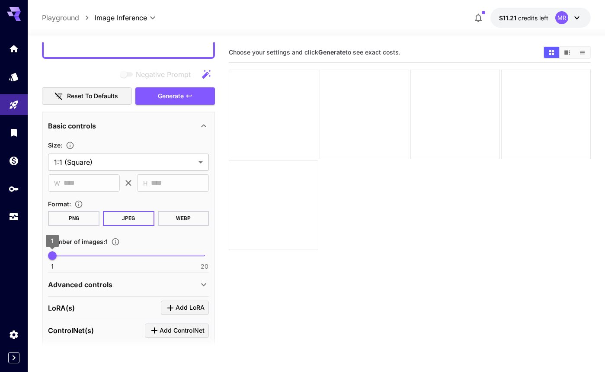
type textarea "**********"
type input "*"
drag, startPoint x: 54, startPoint y: 254, endPoint x: 74, endPoint y: 256, distance: 20.0
click at [74, 256] on span "4" at bounding box center [76, 255] width 9 height 9
click at [157, 161] on body "**********" at bounding box center [302, 220] width 605 height 440
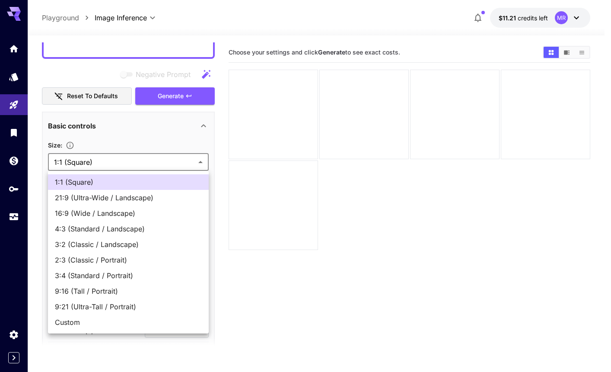
click at [111, 242] on span "3:2 (Classic / Landscape)" at bounding box center [128, 244] width 147 height 10
type input "**********"
type input "****"
type input "***"
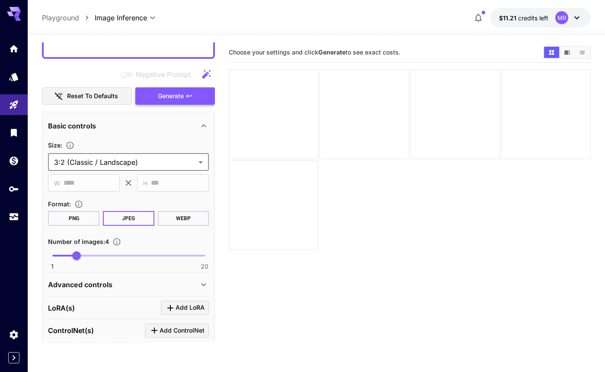
click at [161, 100] on span "Generate" at bounding box center [171, 96] width 26 height 11
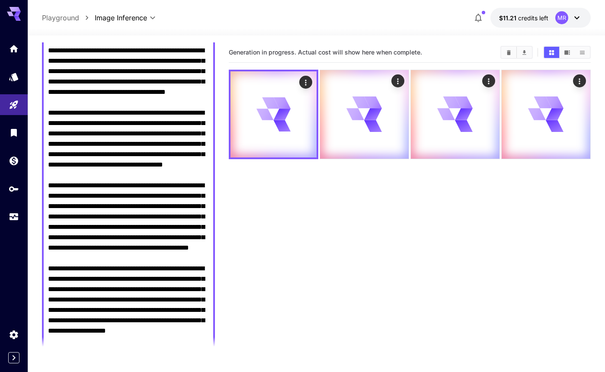
scroll to position [86, 0]
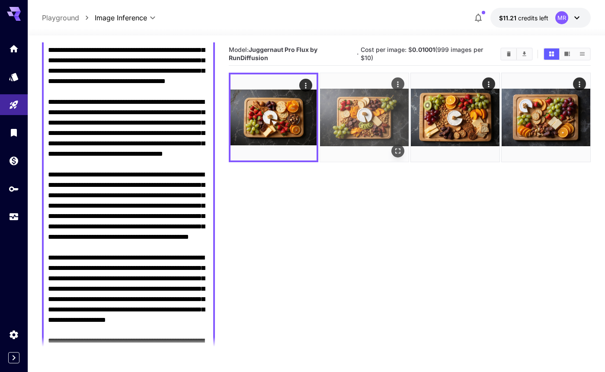
click at [365, 113] on img at bounding box center [364, 117] width 89 height 89
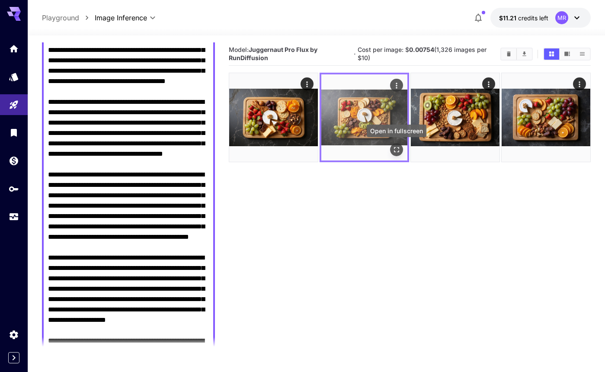
click at [396, 150] on icon "Open in fullscreen" at bounding box center [396, 149] width 9 height 9
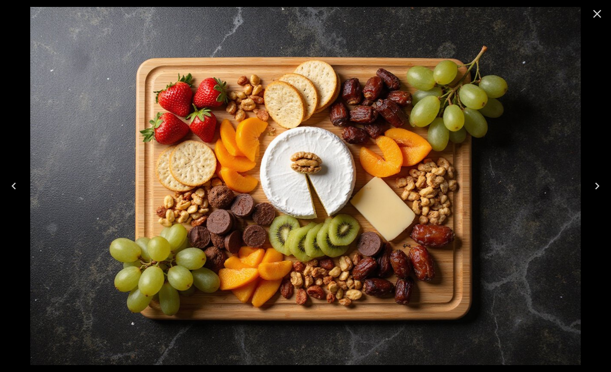
click at [595, 185] on icon "Next" at bounding box center [597, 186] width 14 height 14
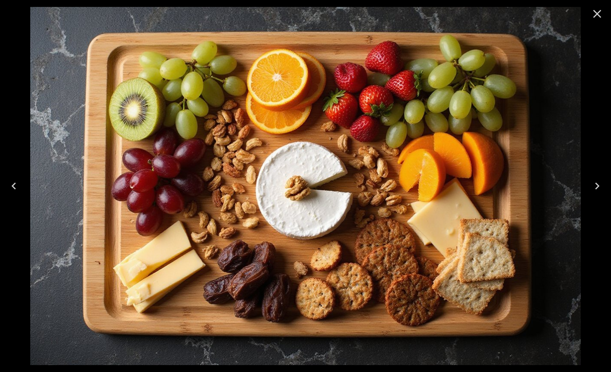
click at [595, 185] on icon "Next" at bounding box center [597, 186] width 14 height 14
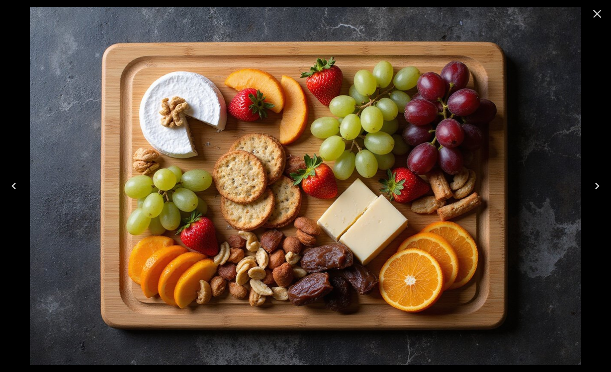
click at [595, 185] on icon "Next" at bounding box center [597, 186] width 14 height 14
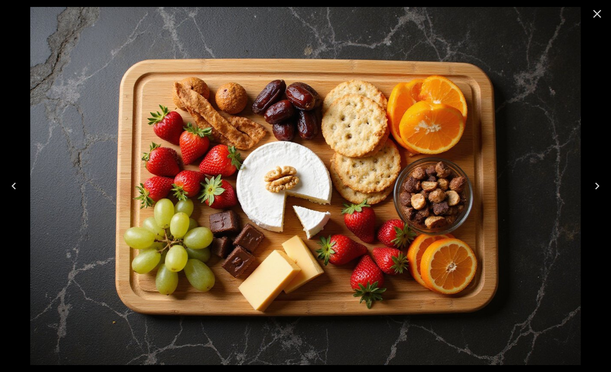
click at [595, 185] on icon "Next" at bounding box center [597, 186] width 14 height 14
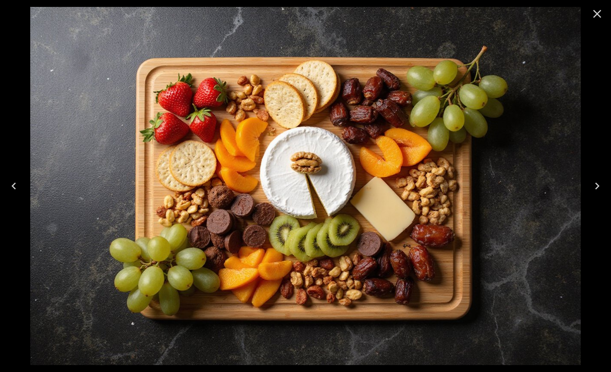
click at [598, 16] on icon "Close" at bounding box center [597, 14] width 14 height 14
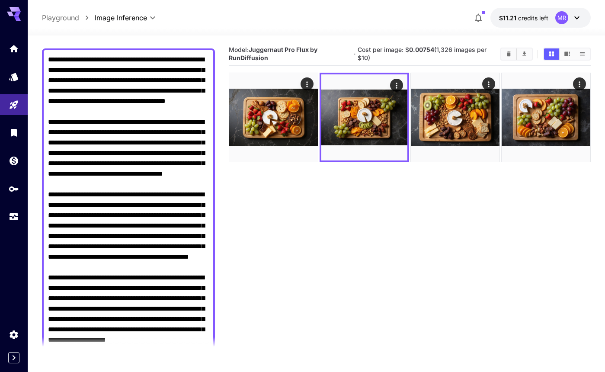
scroll to position [41, 0]
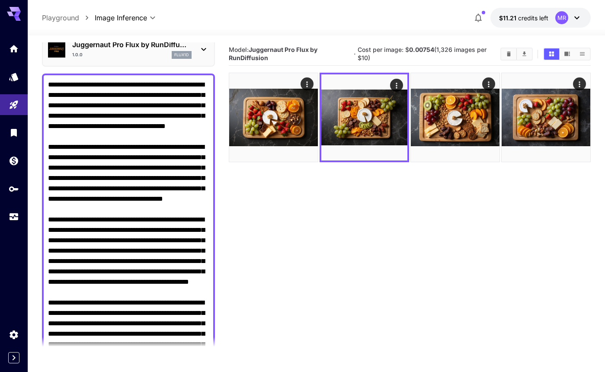
drag, startPoint x: 49, startPoint y: 156, endPoint x: 86, endPoint y: 171, distance: 40.1
click at [86, 171] on textarea "Negative Prompt" at bounding box center [128, 272] width 161 height 384
click at [155, 95] on textarea "Negative Prompt" at bounding box center [128, 272] width 161 height 384
paste textarea "**********"
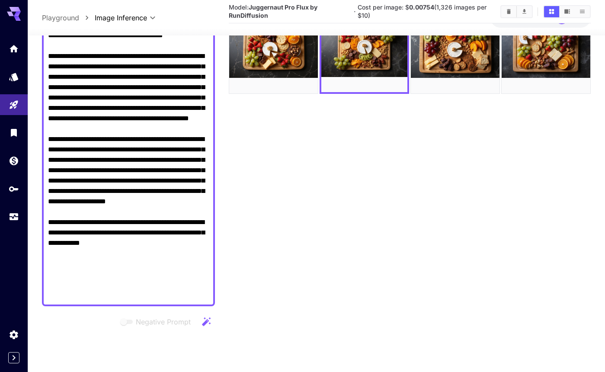
scroll to position [305, 0]
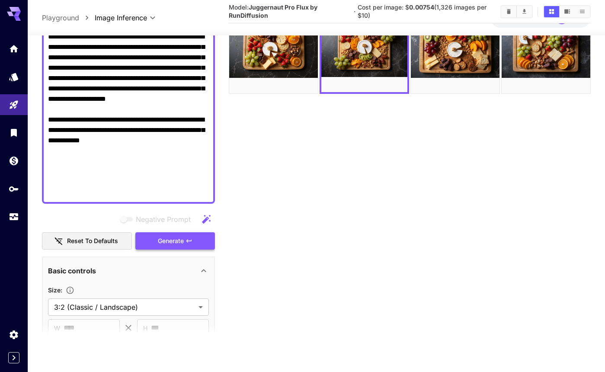
type textarea "**********"
click at [177, 246] on button "Generate" at bounding box center [175, 241] width 80 height 18
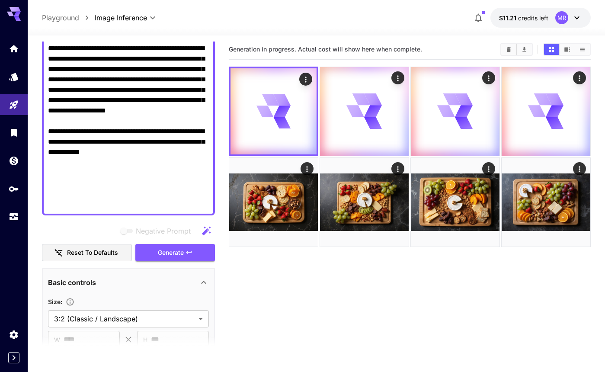
scroll to position [0, 0]
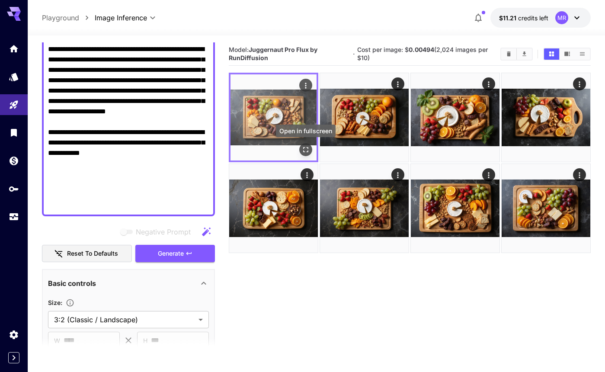
click at [305, 149] on icon "Open in fullscreen" at bounding box center [305, 149] width 9 height 9
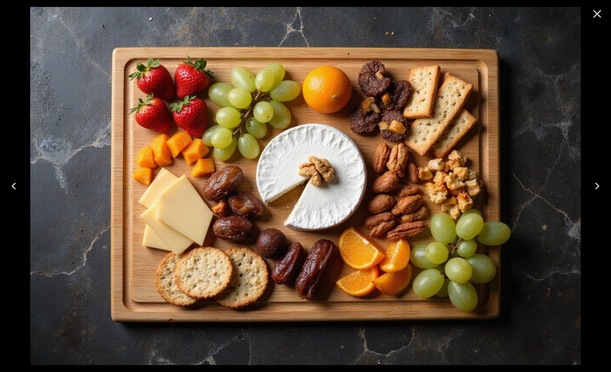
click at [597, 186] on icon "Next" at bounding box center [597, 185] width 4 height 7
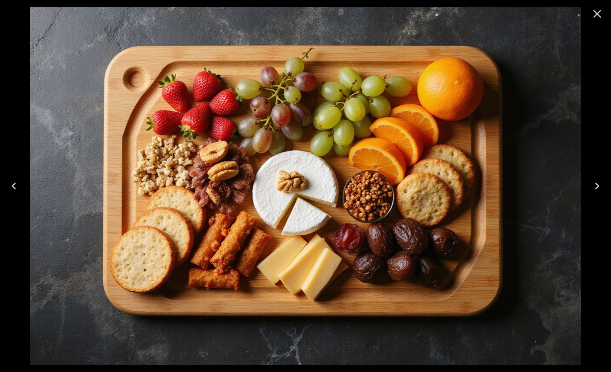
click at [597, 186] on icon "Next" at bounding box center [597, 185] width 4 height 7
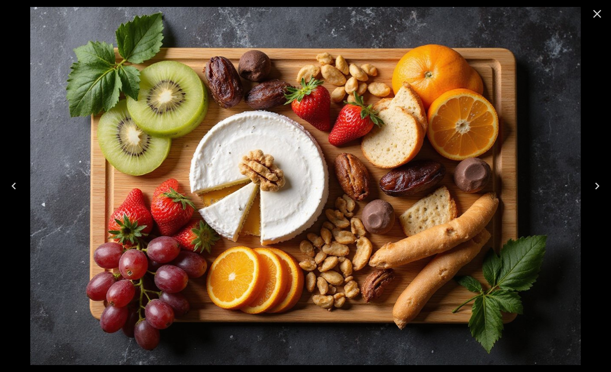
click at [597, 186] on icon "Next" at bounding box center [597, 185] width 4 height 7
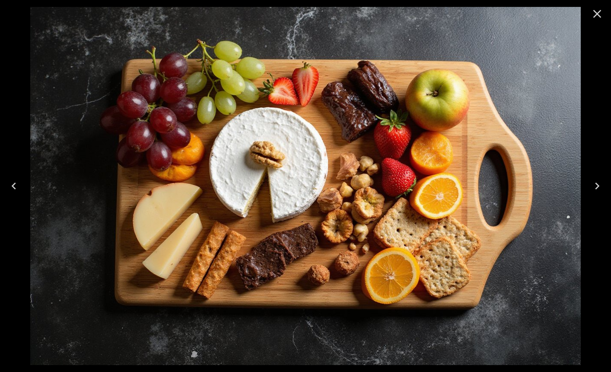
click at [597, 186] on icon "Next" at bounding box center [597, 185] width 4 height 7
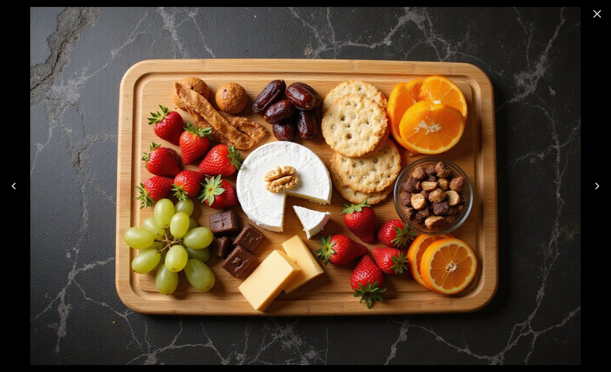
click at [600, 9] on icon "Close" at bounding box center [597, 14] width 14 height 14
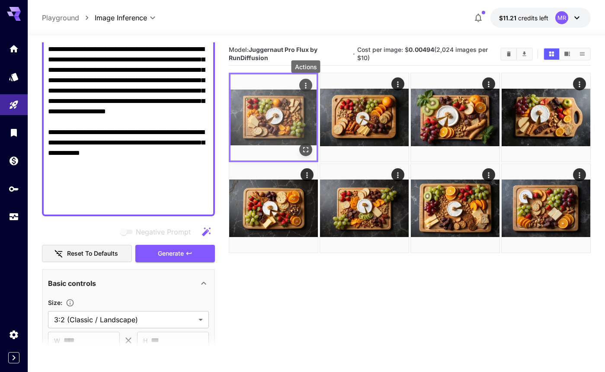
click at [305, 83] on icon "Actions" at bounding box center [305, 85] width 9 height 9
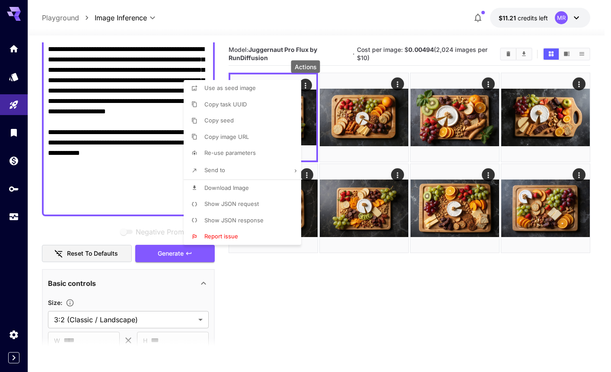
click at [229, 184] on span "Download Image" at bounding box center [226, 187] width 45 height 7
click at [147, 112] on div at bounding box center [305, 186] width 611 height 372
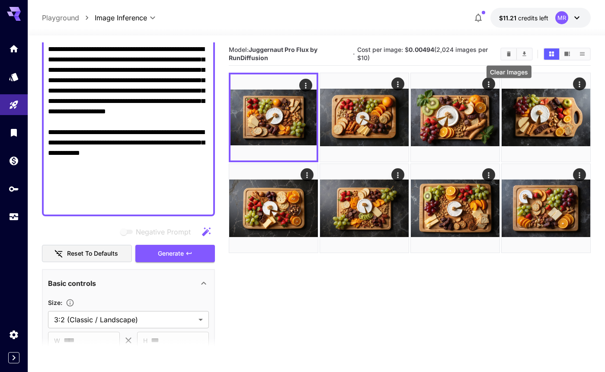
click at [507, 53] on icon "Clear Images" at bounding box center [508, 53] width 4 height 5
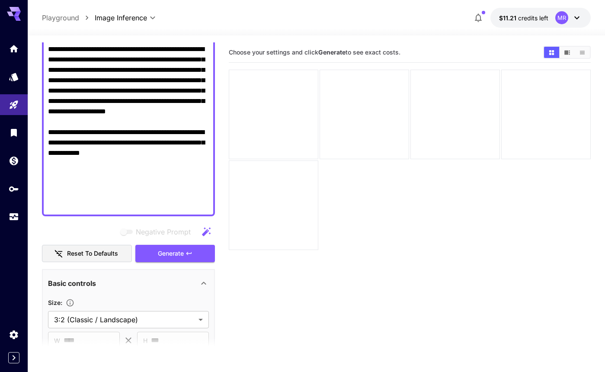
click at [130, 105] on textarea "Negative Prompt" at bounding box center [128, 13] width 161 height 394
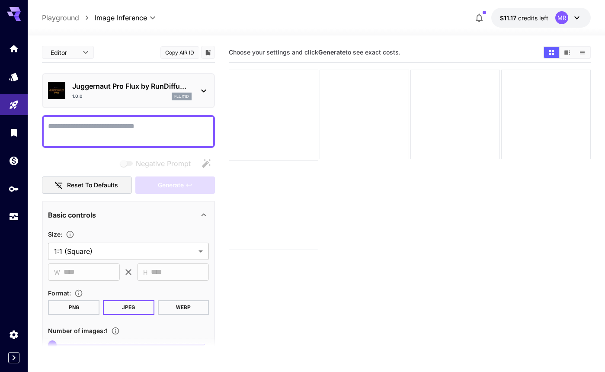
click at [164, 132] on textarea "Negative Prompt" at bounding box center [128, 131] width 161 height 21
paste textarea "**********"
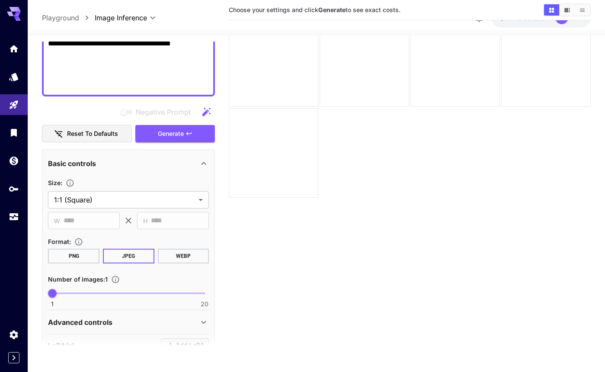
scroll to position [351, 0]
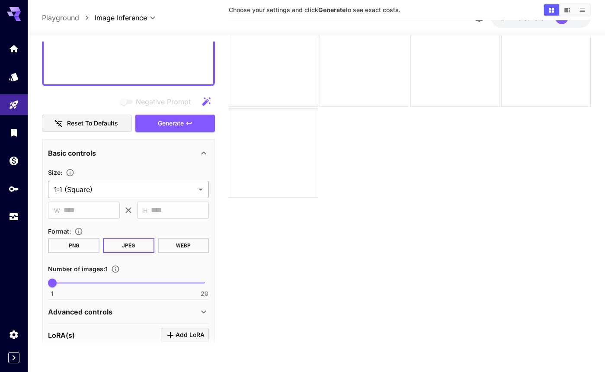
type textarea "**********"
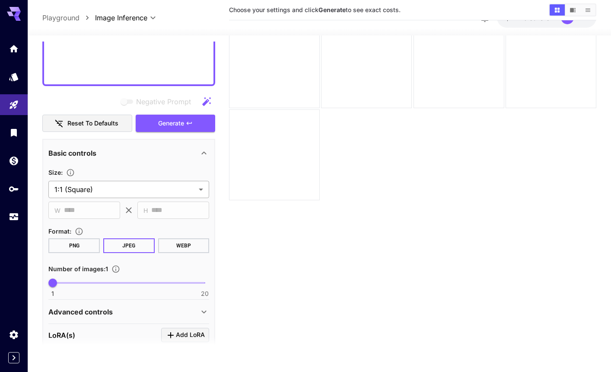
click at [112, 185] on body "**********" at bounding box center [305, 168] width 611 height 440
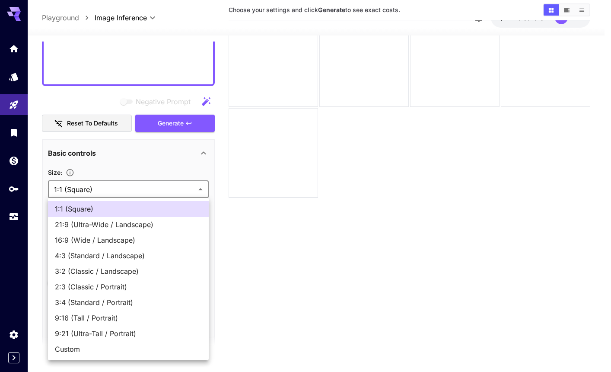
click at [93, 275] on span "3:2 (Classic / Landscape)" at bounding box center [128, 271] width 147 height 10
type input "**********"
type input "****"
type input "***"
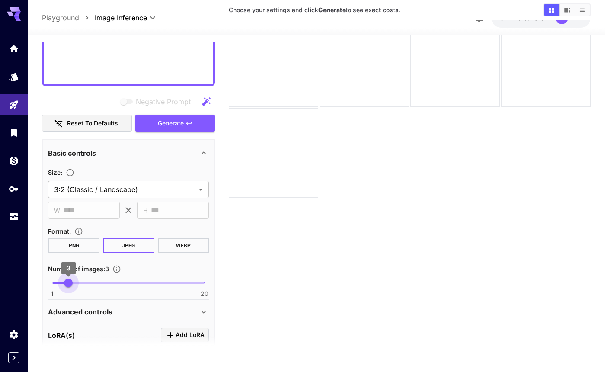
type input "*"
drag, startPoint x: 55, startPoint y: 281, endPoint x: 76, endPoint y: 282, distance: 21.6
click at [76, 282] on span "4" at bounding box center [76, 282] width 9 height 9
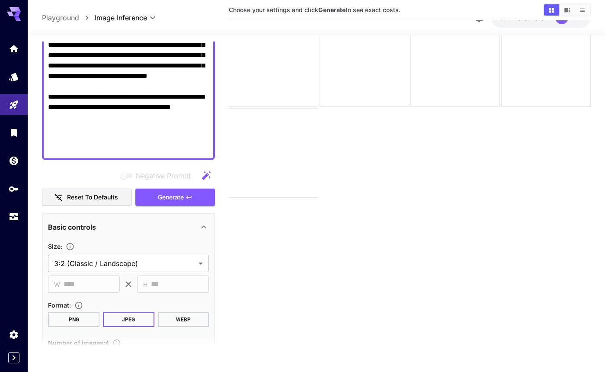
scroll to position [279, 0]
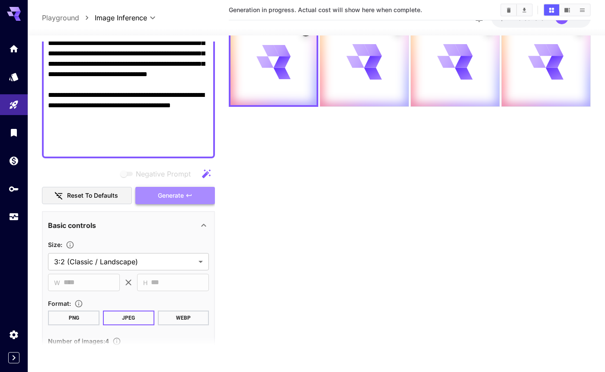
click at [158, 196] on span "Generate" at bounding box center [171, 195] width 26 height 11
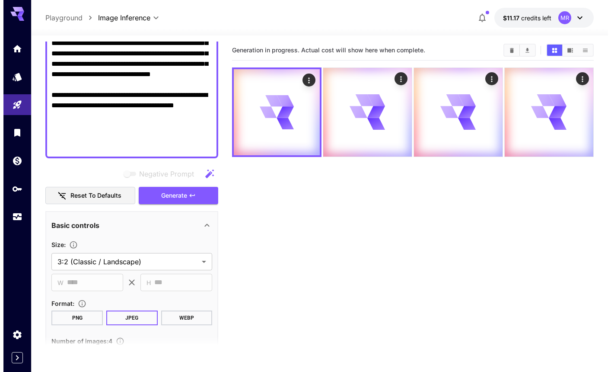
scroll to position [0, 0]
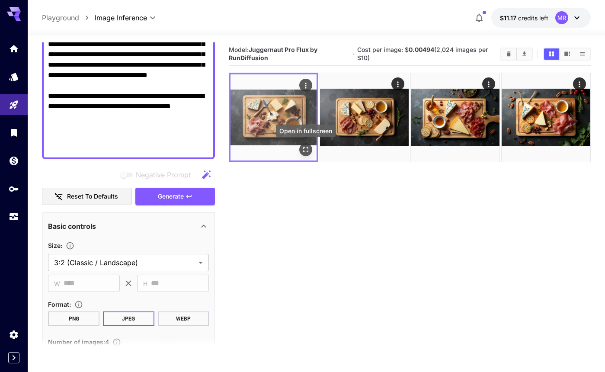
click at [303, 147] on icon "Open in fullscreen" at bounding box center [305, 149] width 5 height 5
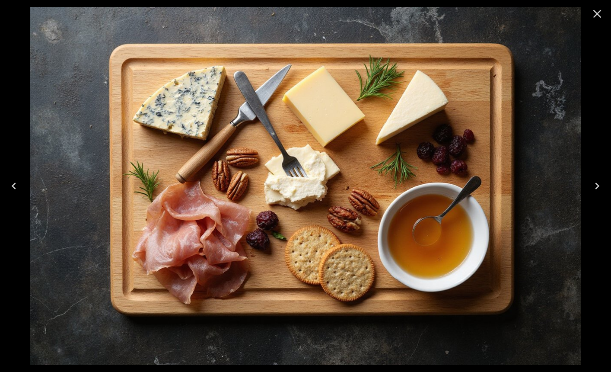
click at [595, 186] on icon "Next" at bounding box center [597, 186] width 14 height 14
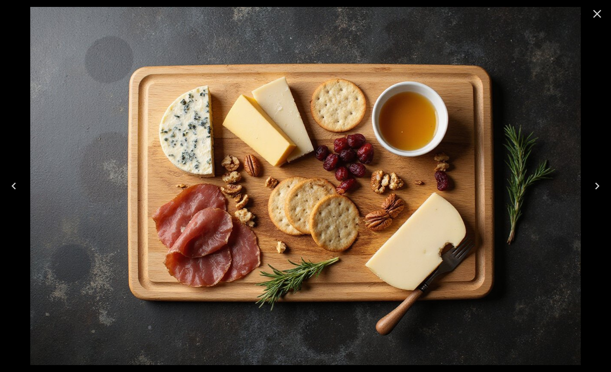
click at [595, 186] on icon "Next" at bounding box center [597, 186] width 14 height 14
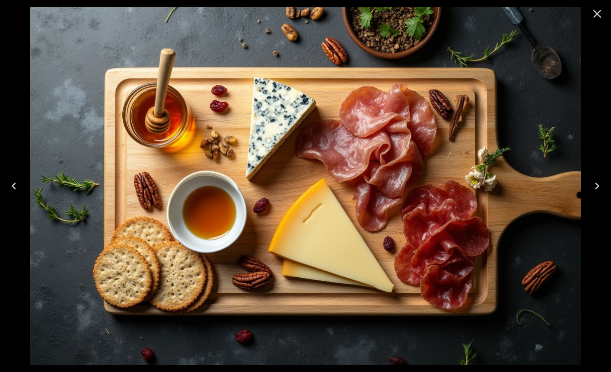
click at [595, 186] on icon "Next" at bounding box center [597, 186] width 14 height 14
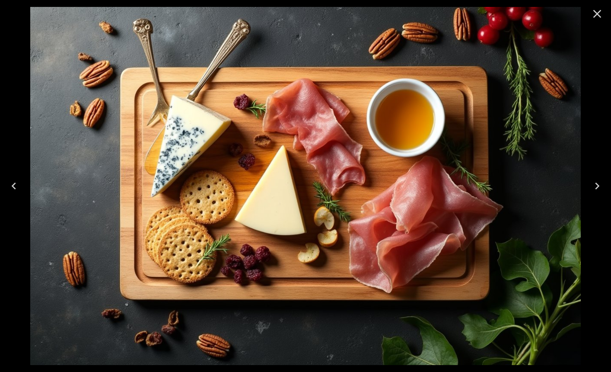
click at [17, 187] on icon "Previous" at bounding box center [14, 186] width 14 height 14
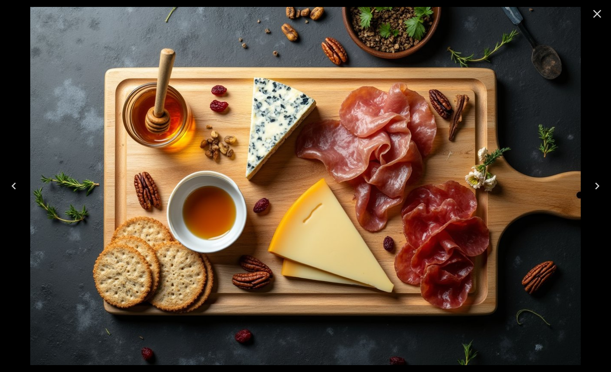
click at [596, 14] on icon "Close" at bounding box center [597, 14] width 14 height 14
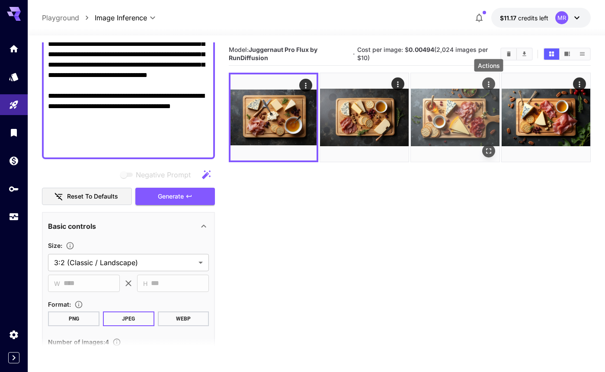
click at [488, 84] on icon "Actions" at bounding box center [487, 84] width 1 height 6
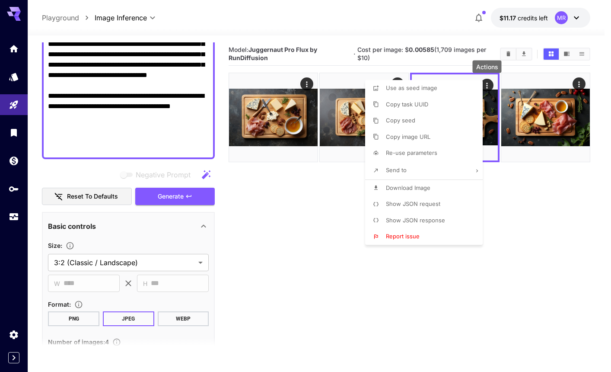
click at [419, 186] on span "Download Image" at bounding box center [408, 187] width 45 height 7
